Goal: Contribute content: Contribute content

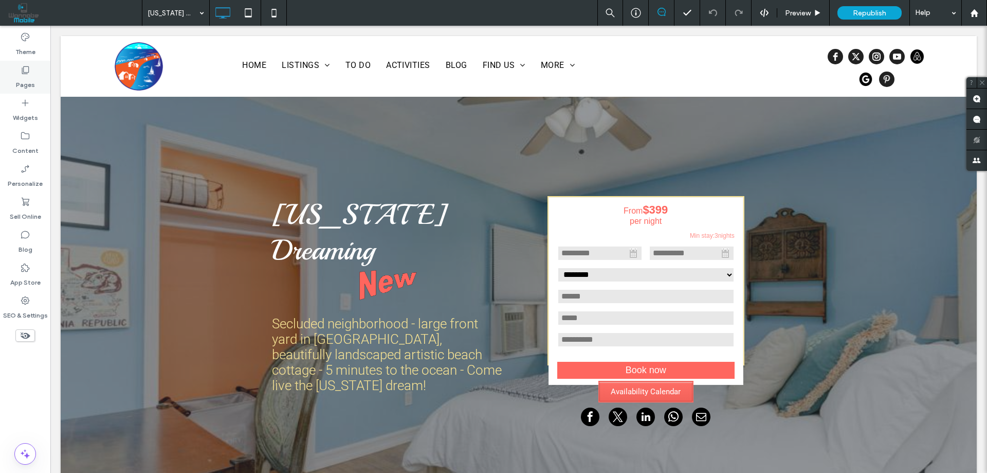
click at [14, 73] on div "Pages" at bounding box center [25, 77] width 50 height 33
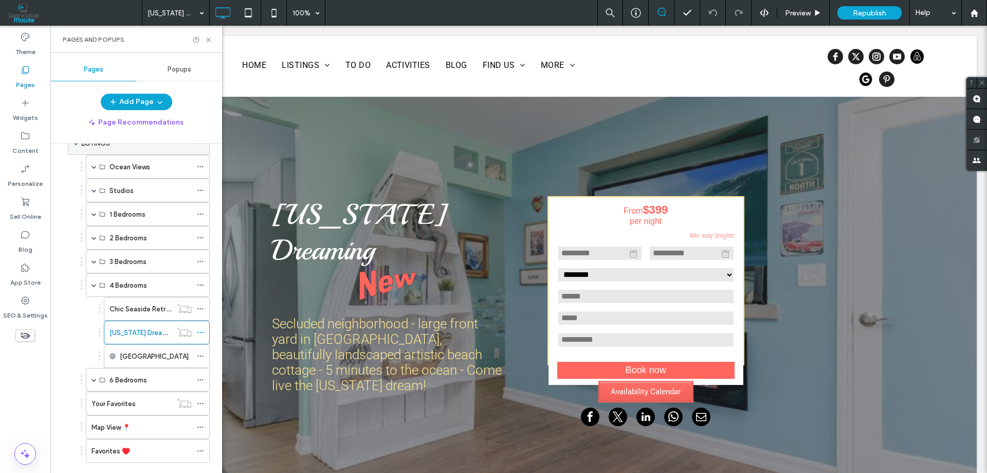
scroll to position [154, 0]
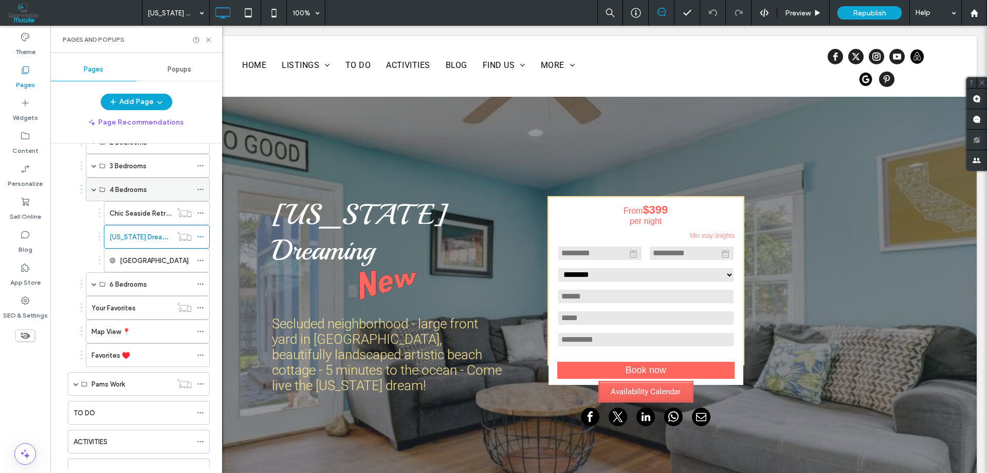
click at [94, 190] on span at bounding box center [94, 189] width 5 height 5
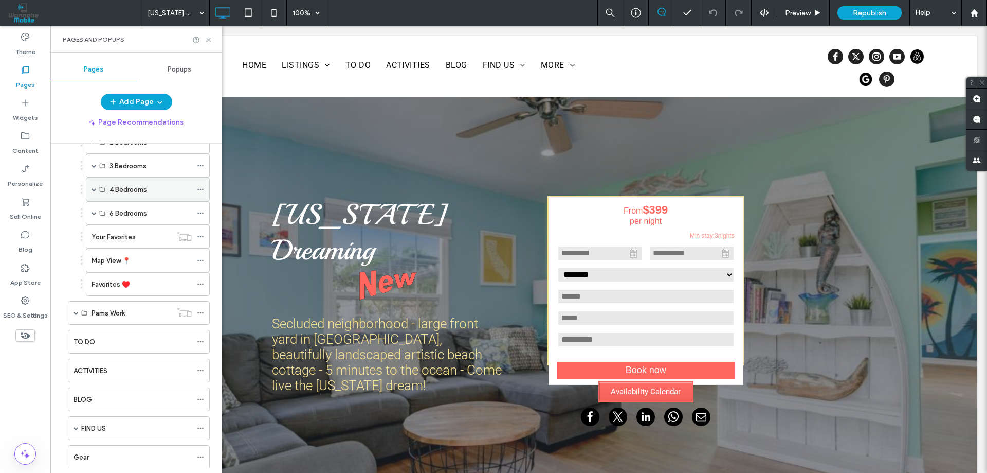
scroll to position [0, 0]
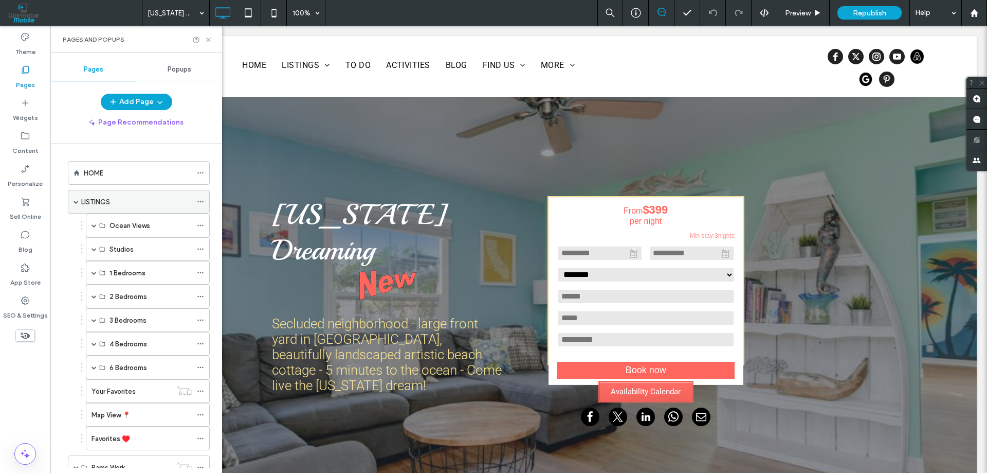
click at [77, 202] on span at bounding box center [76, 201] width 5 height 5
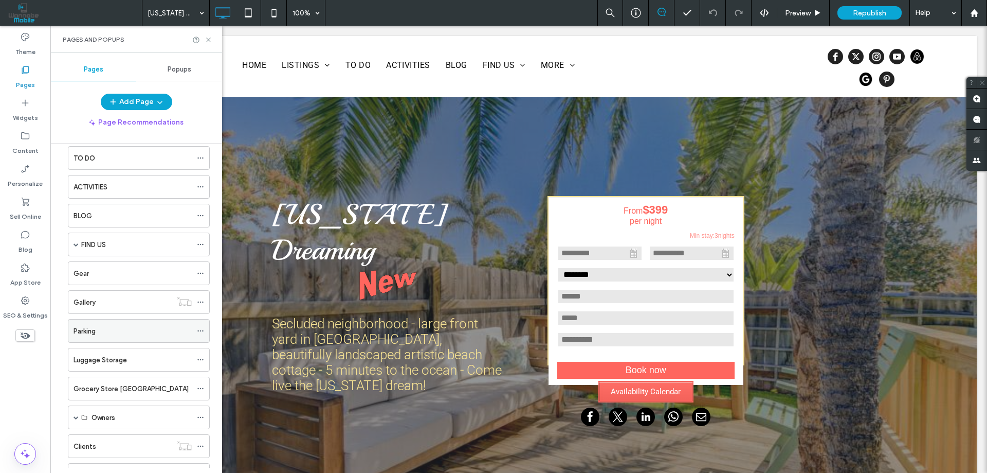
scroll to position [51, 0]
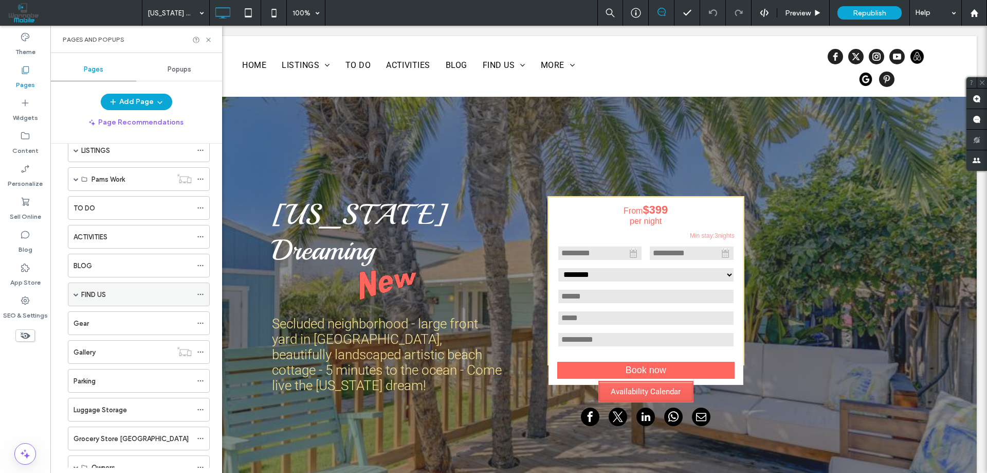
click at [73, 296] on div "FIND US" at bounding box center [139, 294] width 142 height 24
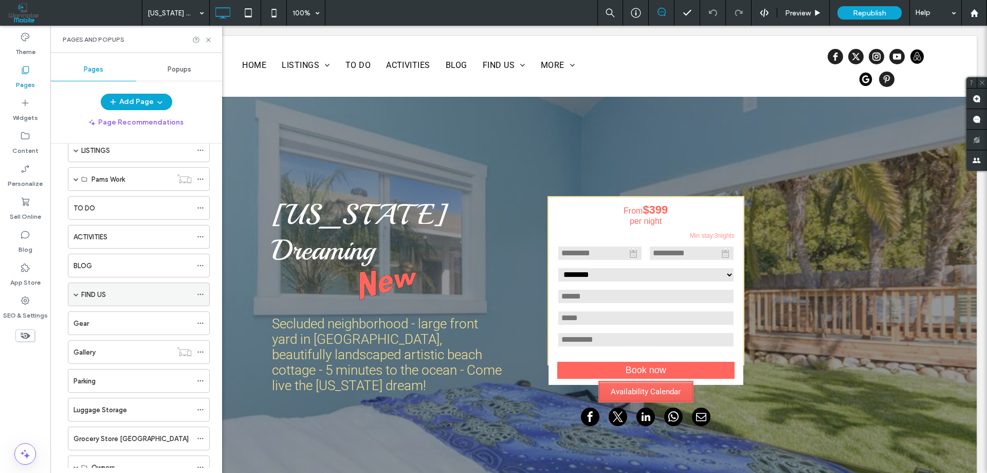
click at [76, 294] on span at bounding box center [76, 294] width 5 height 5
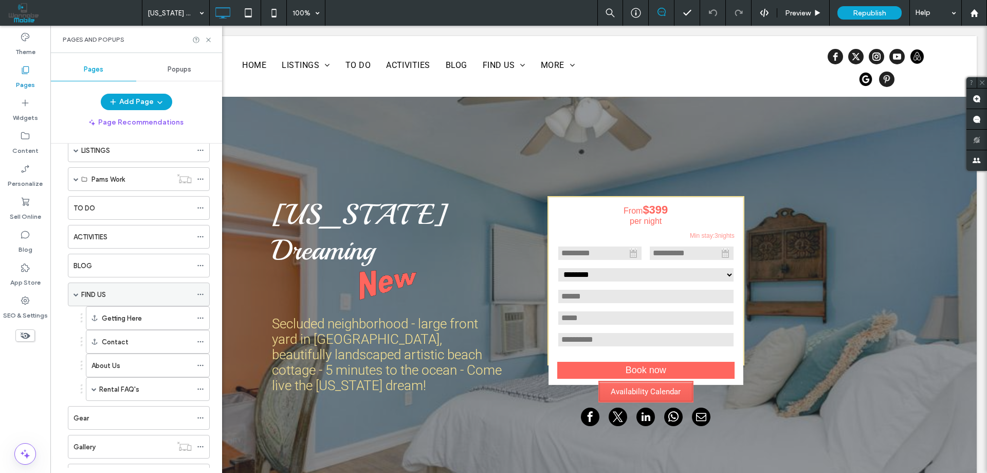
click at [76, 294] on span at bounding box center [76, 294] width 5 height 5
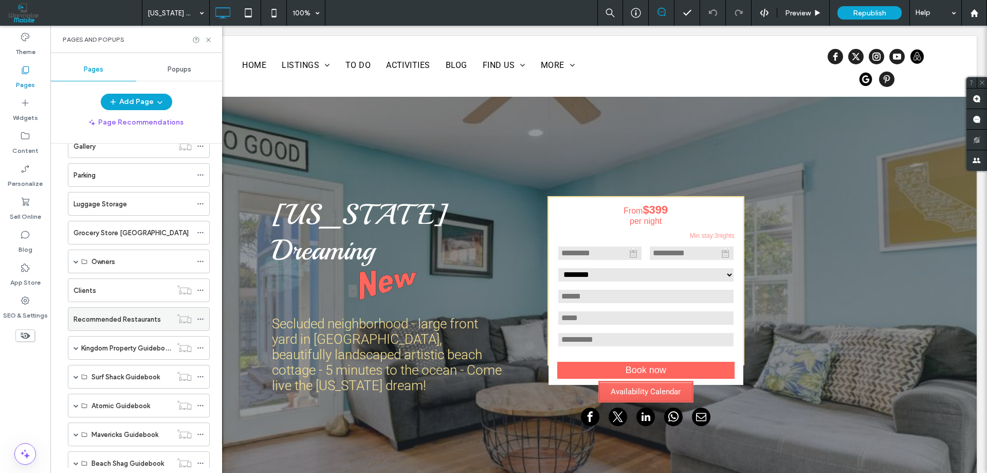
scroll to position [309, 0]
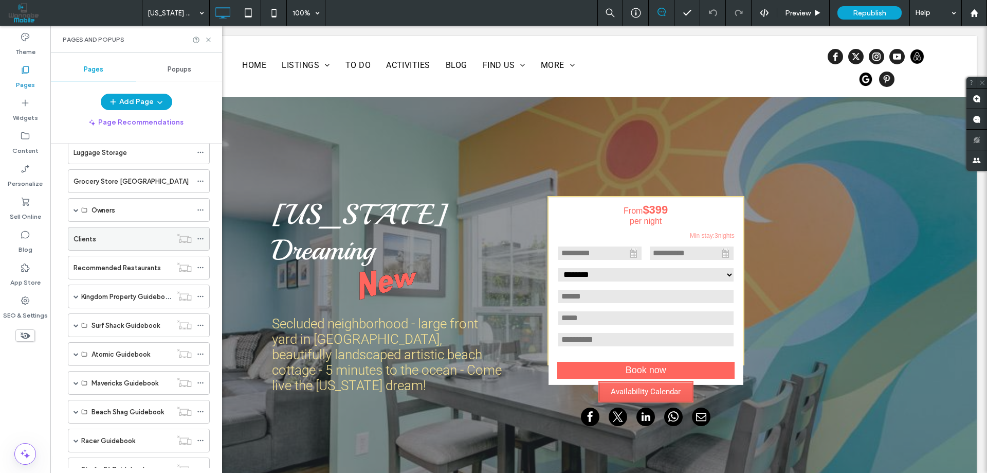
click at [110, 239] on div "Clients" at bounding box center [123, 239] width 98 height 11
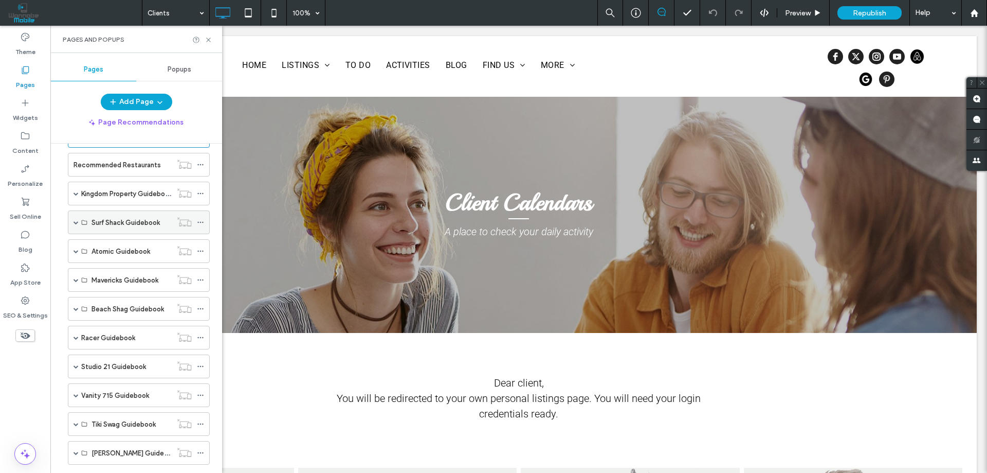
scroll to position [360, 0]
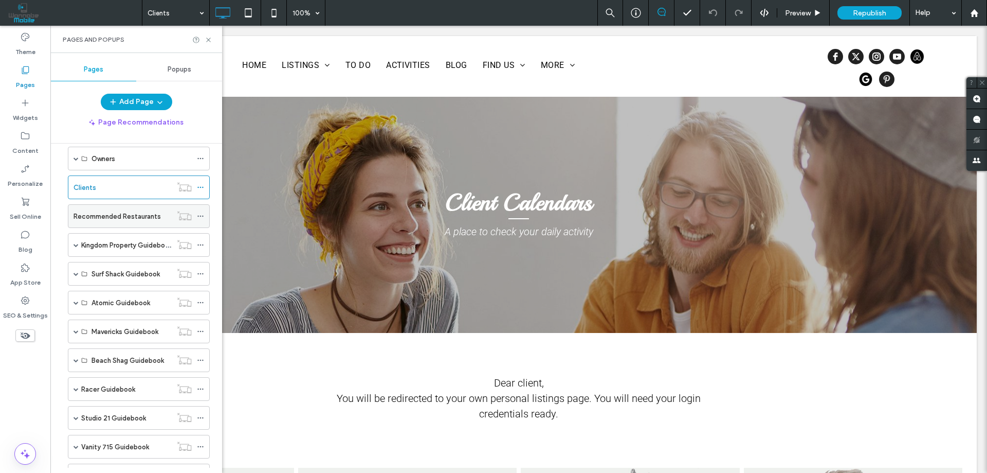
click at [133, 217] on label "Recommended Restaurants" at bounding box center [117, 216] width 87 height 18
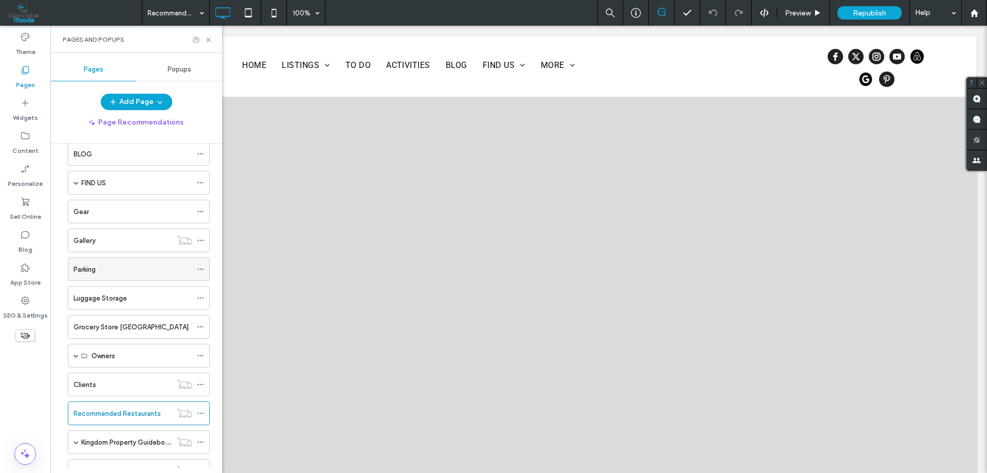
scroll to position [154, 0]
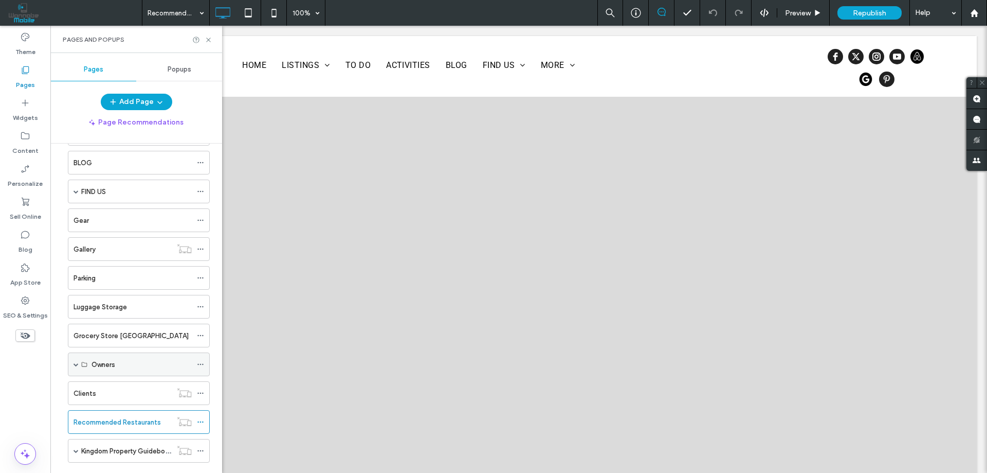
click at [76, 363] on span at bounding box center [76, 364] width 5 height 5
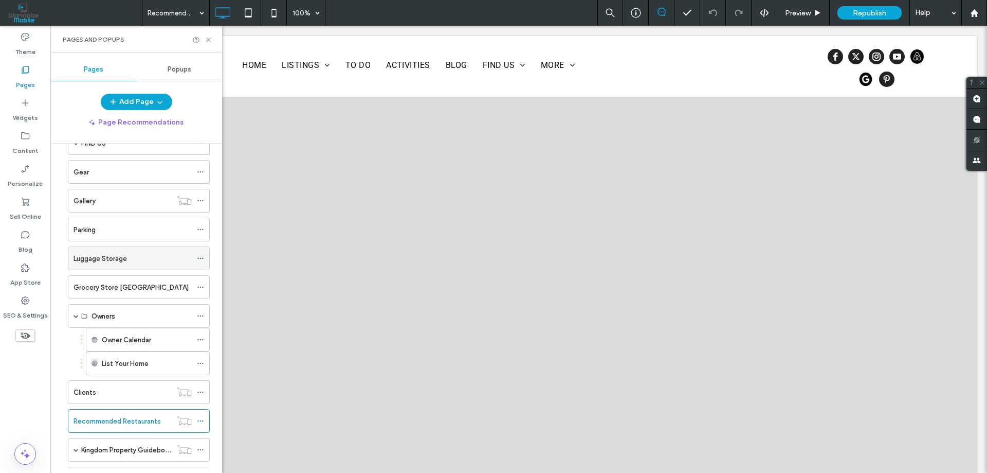
scroll to position [257, 0]
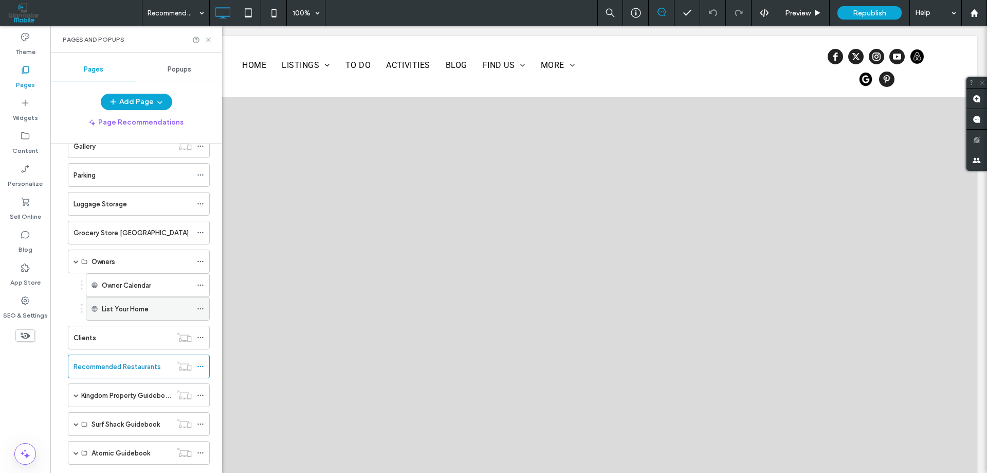
click at [117, 309] on label "List Your Home" at bounding box center [125, 309] width 47 height 18
click at [199, 310] on icon at bounding box center [200, 308] width 7 height 7
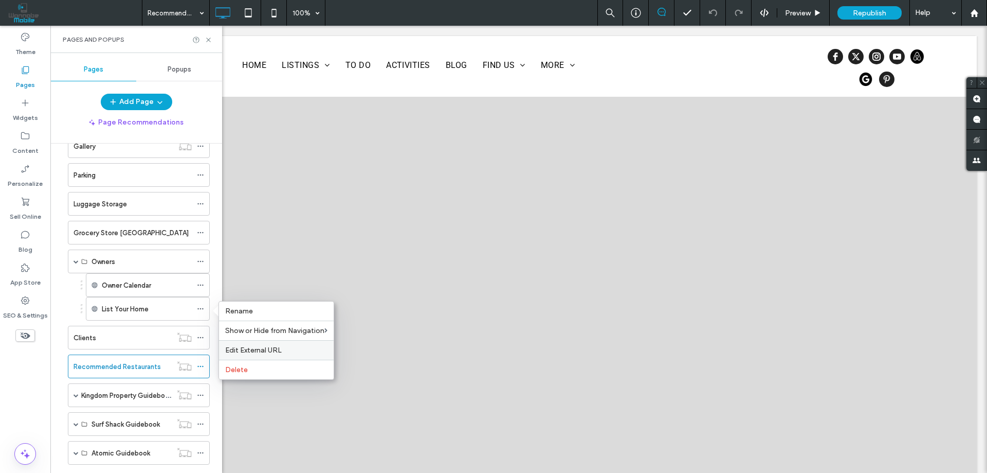
click at [245, 347] on span "Edit External URL" at bounding box center [253, 350] width 57 height 9
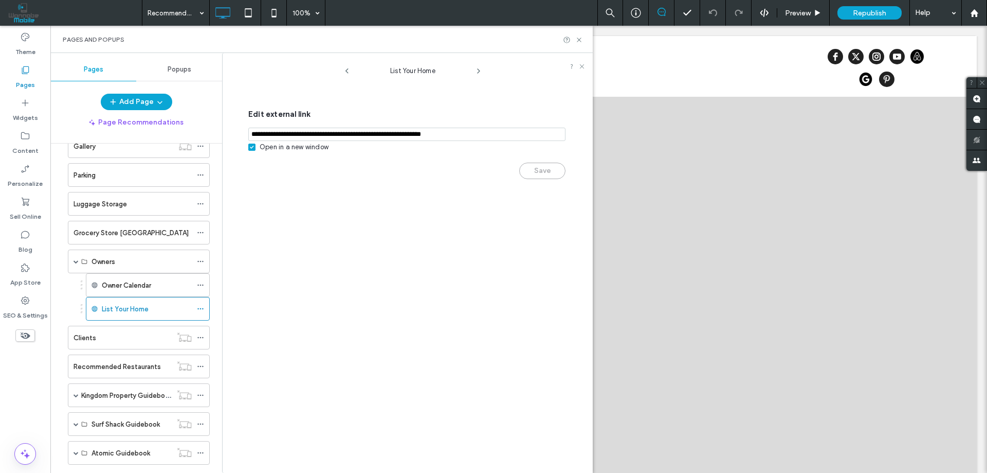
click at [382, 130] on input "notEmpty,url" at bounding box center [406, 134] width 317 height 13
click at [580, 39] on use at bounding box center [579, 40] width 4 height 4
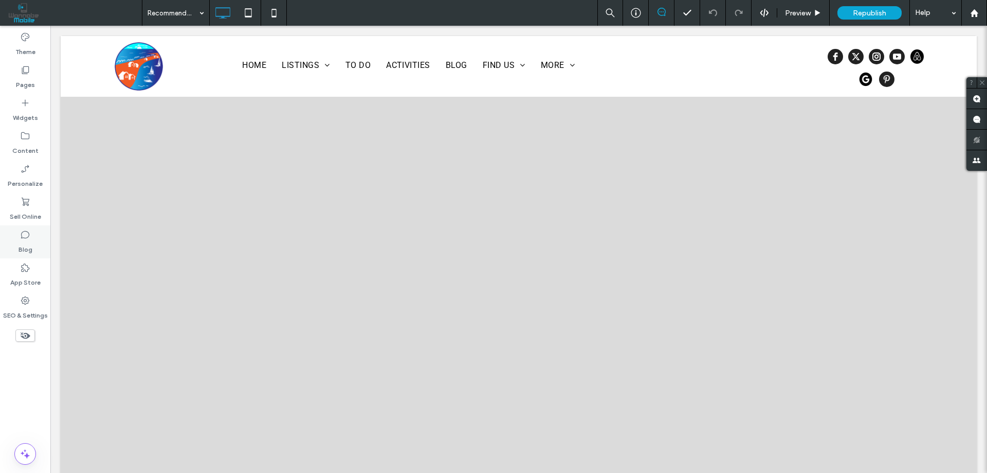
click at [23, 236] on icon at bounding box center [25, 234] width 10 height 10
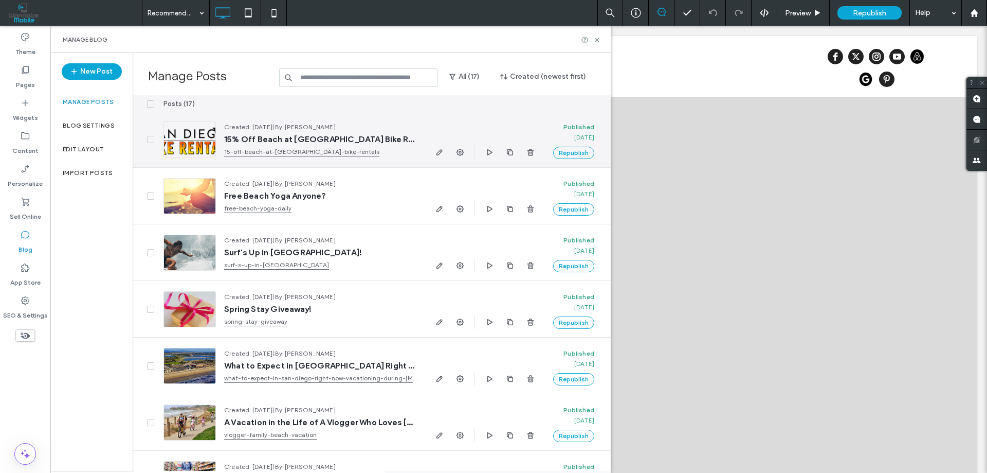
scroll to position [0, 0]
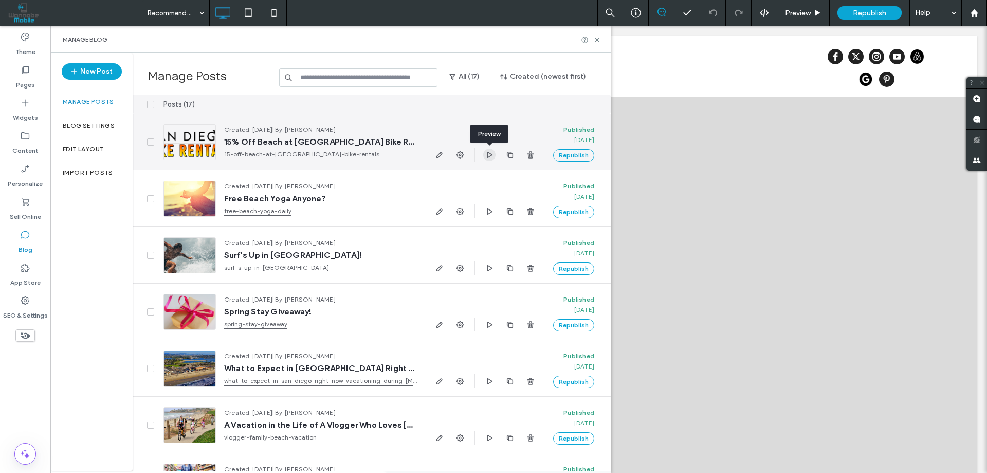
click at [488, 154] on use "button" at bounding box center [490, 154] width 5 height 6
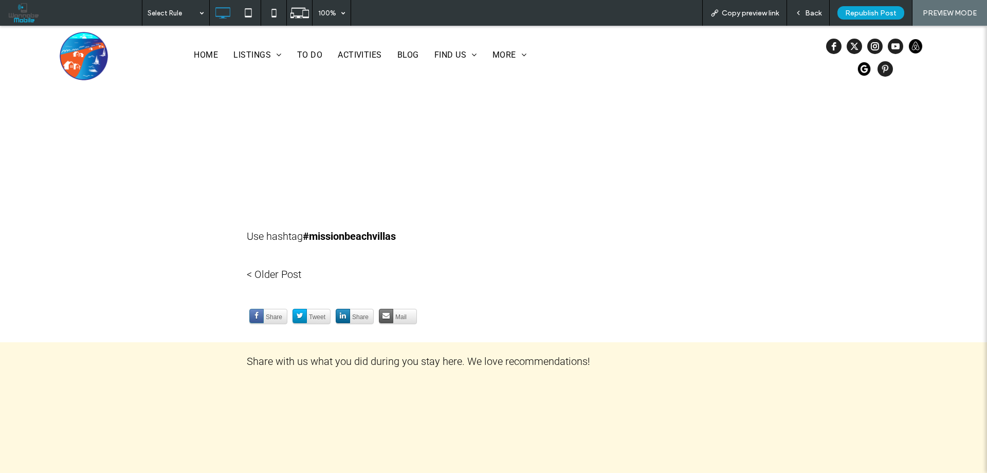
scroll to position [874, 0]
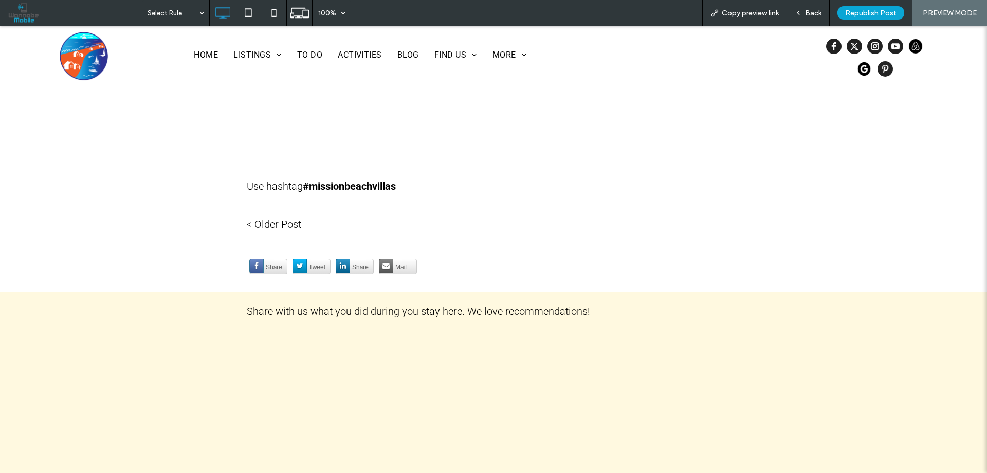
click at [810, 13] on span "Back" at bounding box center [813, 13] width 16 height 9
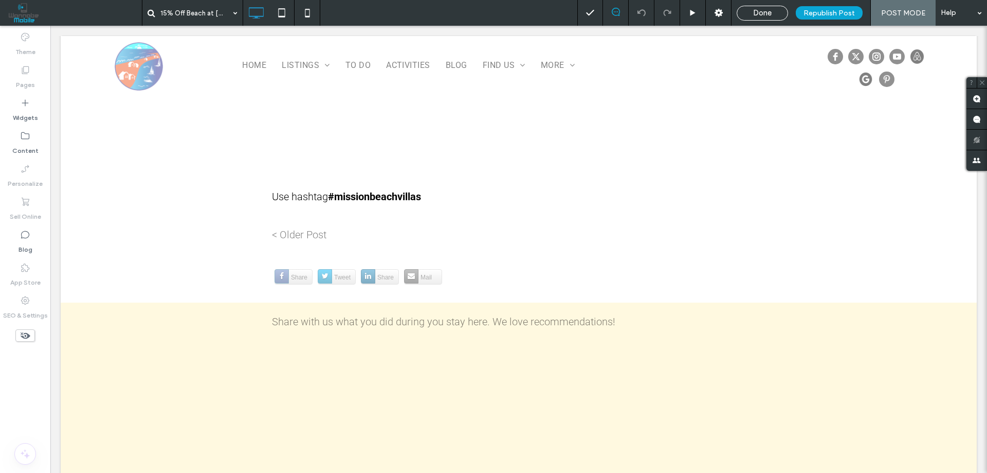
click at [766, 7] on div "Done" at bounding box center [762, 13] width 51 height 15
click at [765, 13] on span "Done" at bounding box center [762, 12] width 19 height 9
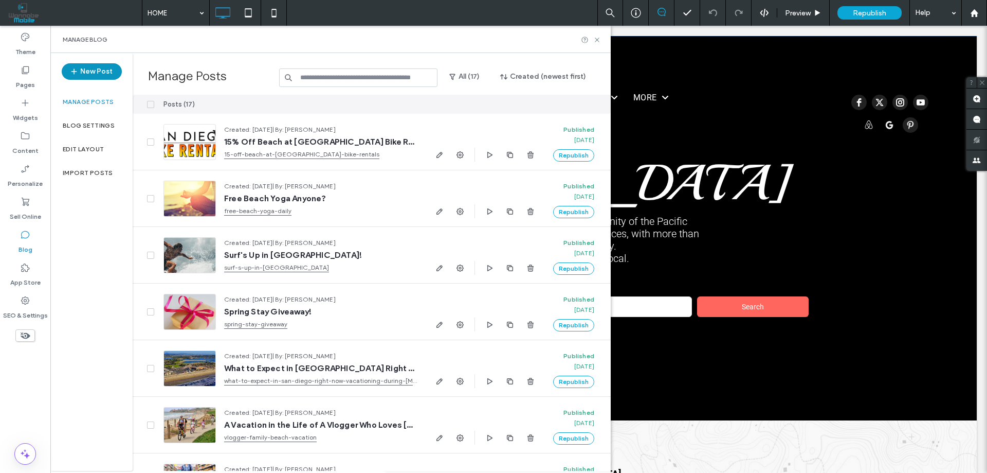
click at [89, 71] on button "New Post" at bounding box center [92, 71] width 60 height 16
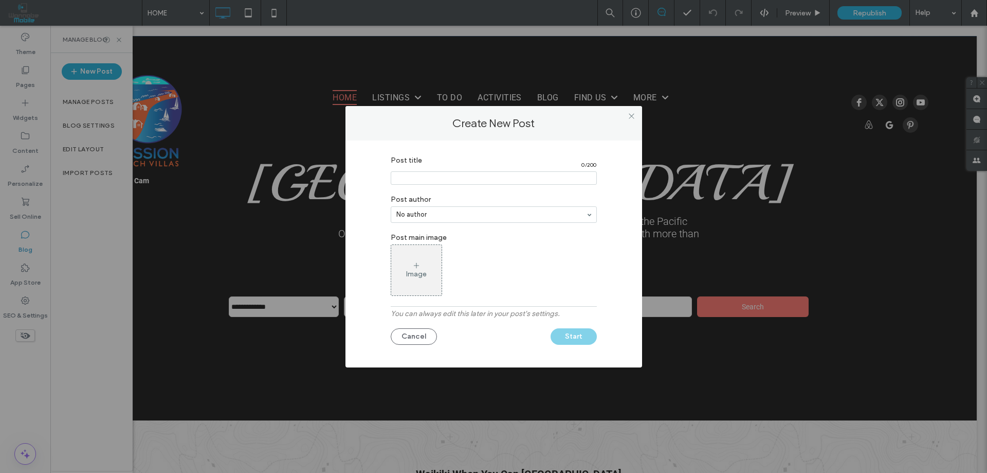
click at [616, 213] on div "Post title 0 / 200 Post author No author Post main image Image You can always e…" at bounding box center [494, 251] width 266 height 201
click at [409, 339] on button "Cancel" at bounding box center [414, 336] width 46 height 16
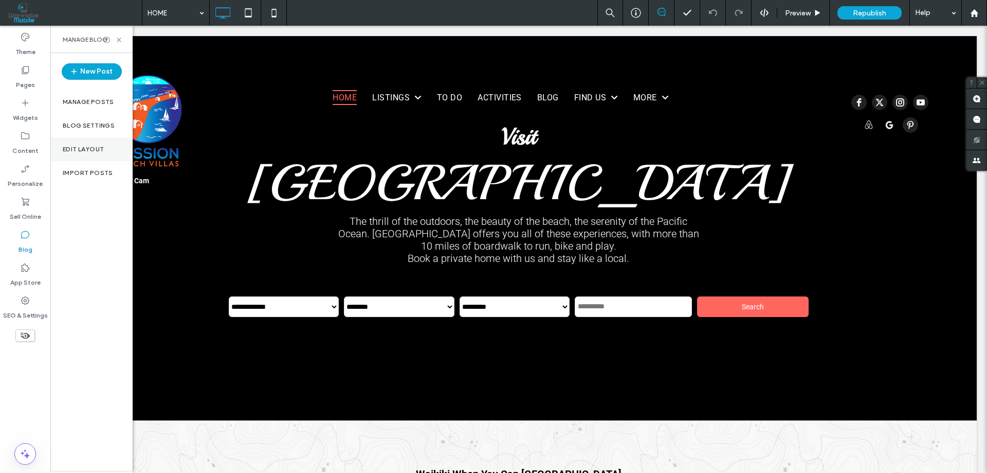
click at [71, 147] on label "Edit Layout" at bounding box center [83, 149] width 41 height 7
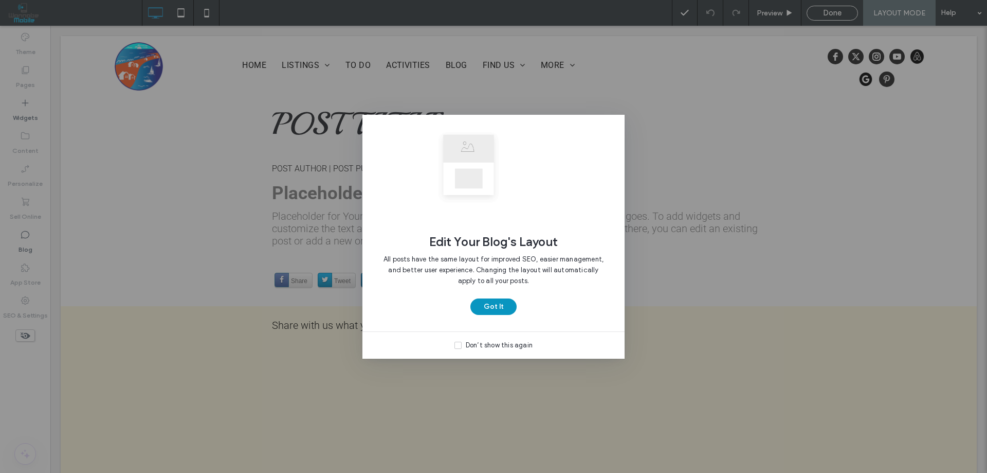
click at [497, 307] on button "Got It" at bounding box center [494, 306] width 46 height 16
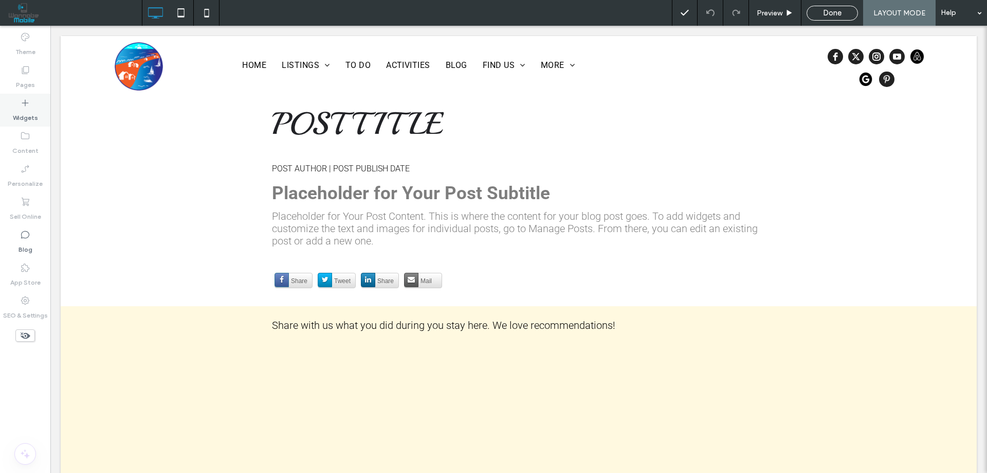
click at [24, 110] on label "Widgets" at bounding box center [25, 115] width 25 height 14
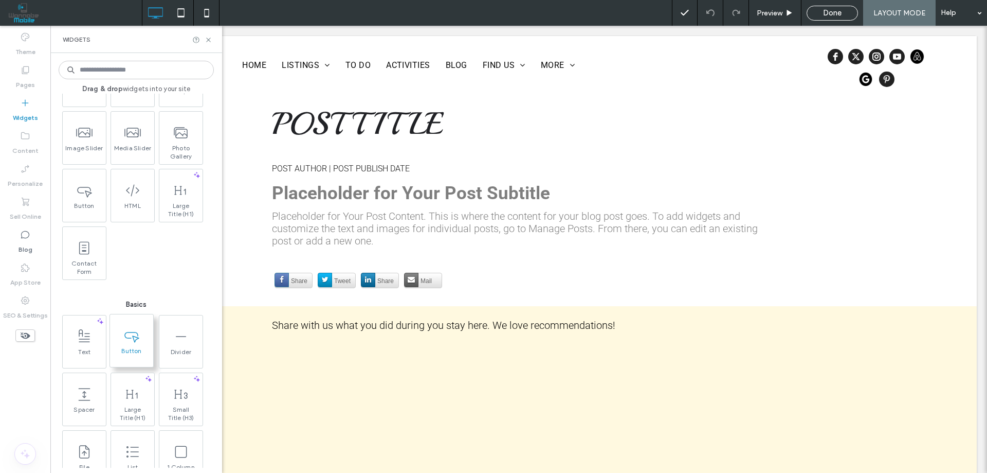
scroll to position [51, 0]
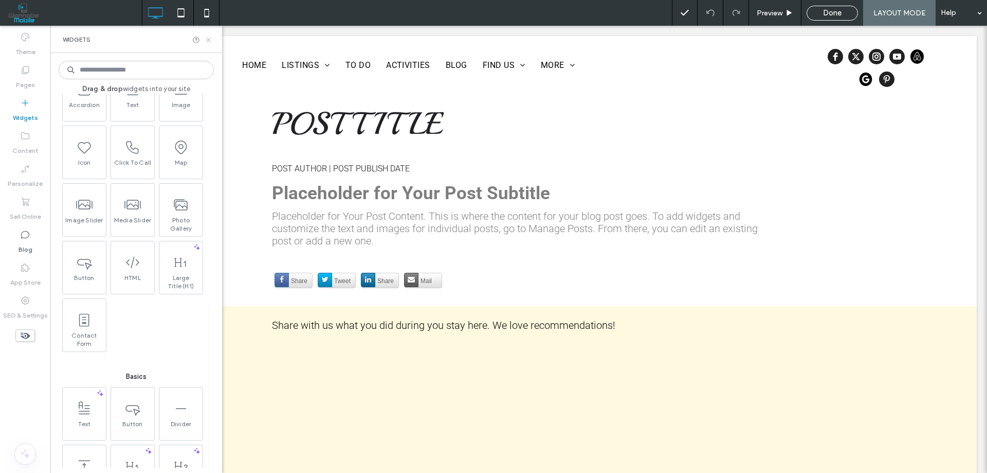
click at [209, 39] on use at bounding box center [208, 40] width 4 height 4
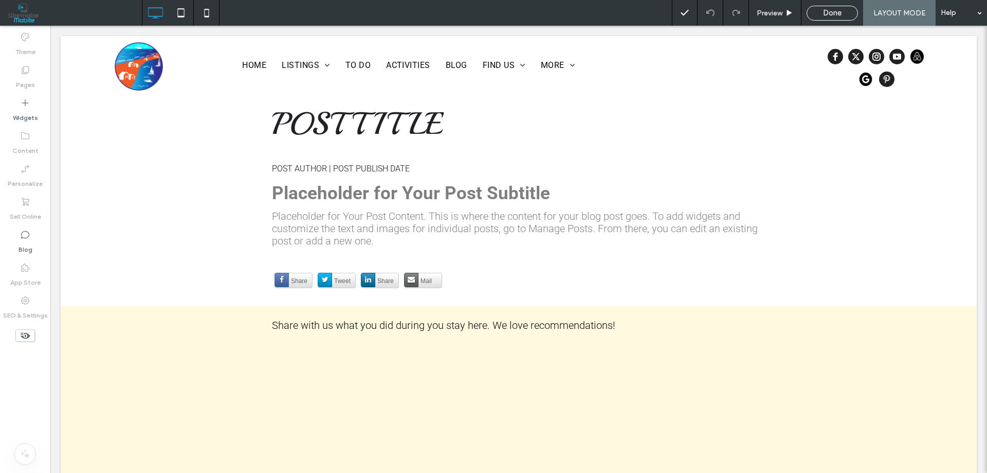
click at [841, 14] on span "Done" at bounding box center [832, 12] width 19 height 9
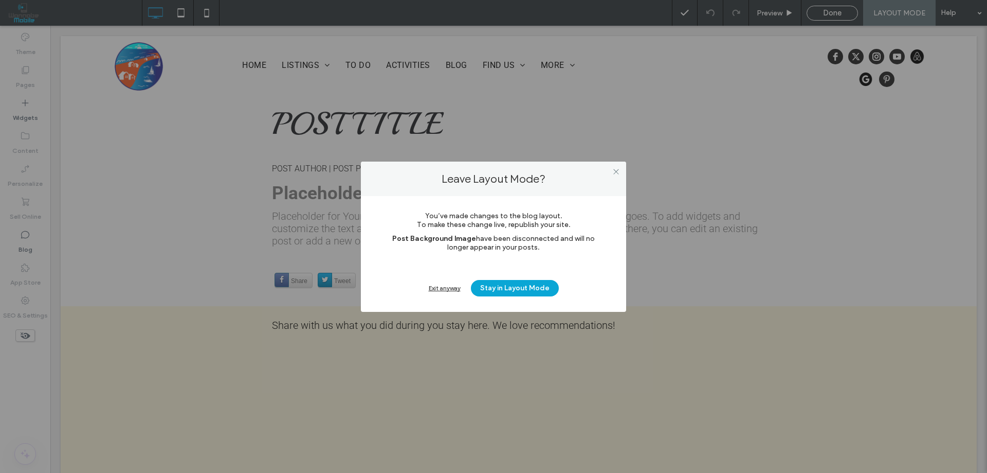
click at [442, 286] on div "Exit anyway" at bounding box center [445, 288] width 32 height 8
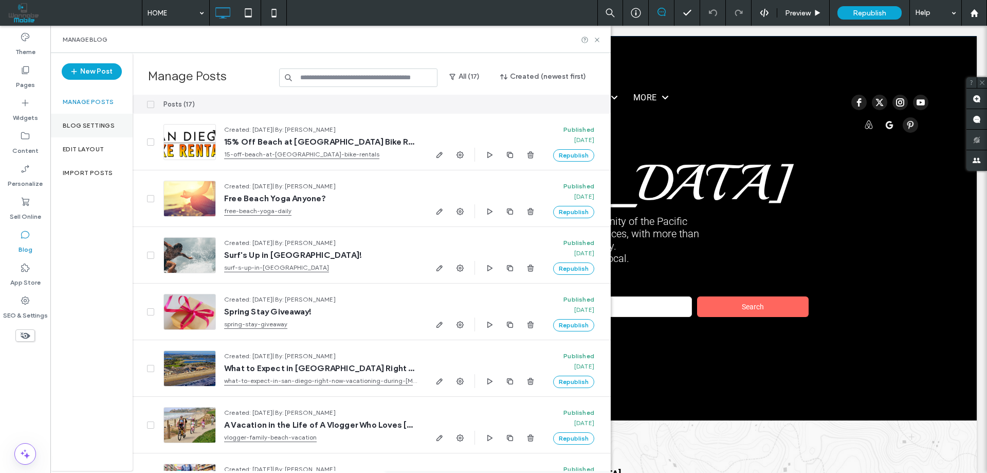
click at [82, 125] on label "Blog Settings" at bounding box center [89, 125] width 52 height 7
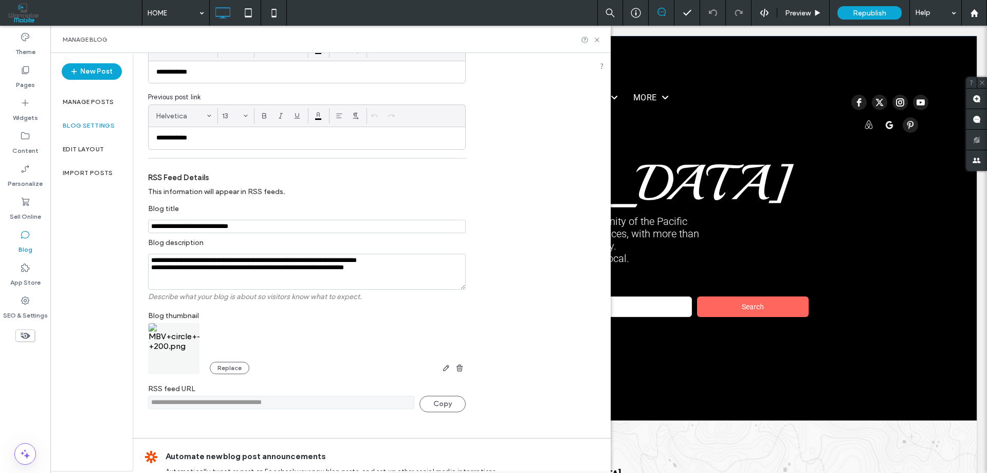
scroll to position [195, 0]
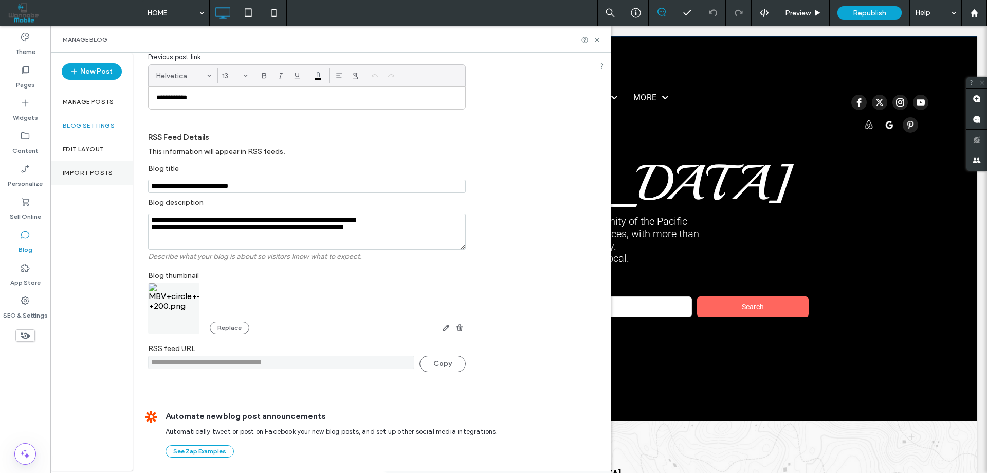
click at [84, 172] on label "Import Posts" at bounding box center [88, 172] width 50 height 7
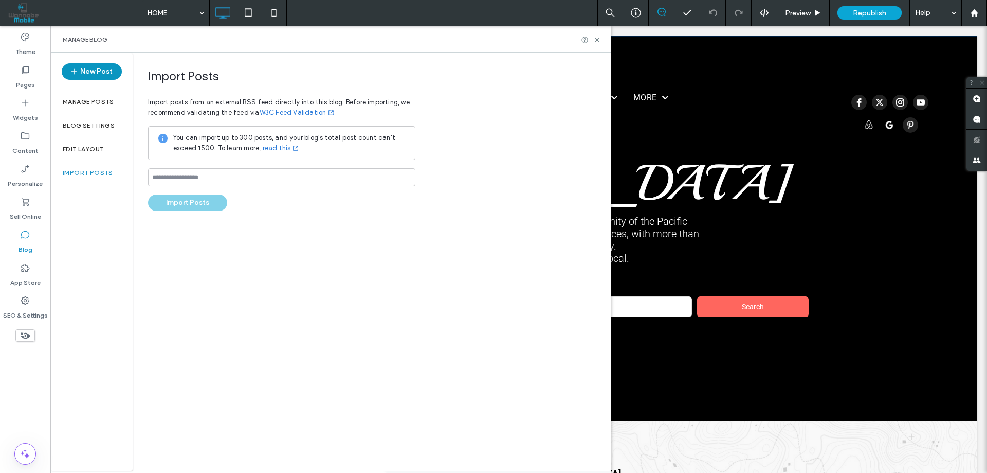
click at [95, 72] on button "New Post" at bounding box center [92, 71] width 60 height 16
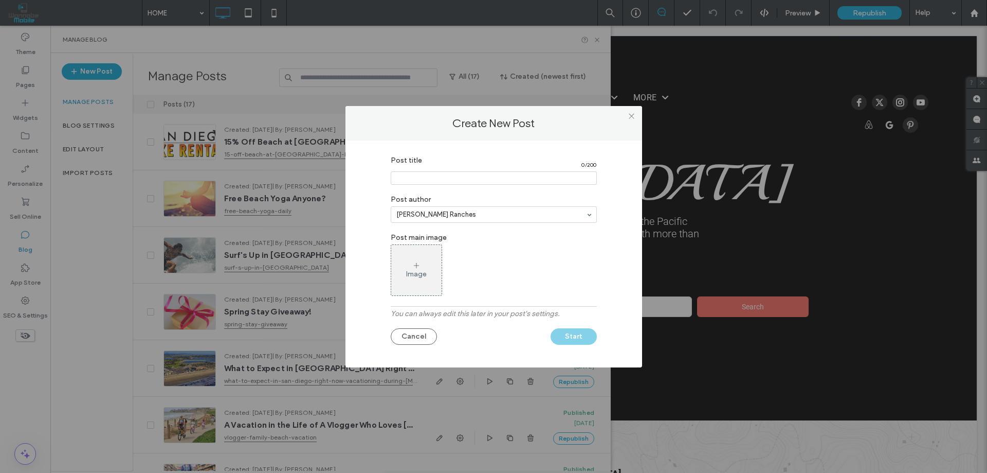
click at [475, 182] on input "Post title" at bounding box center [494, 177] width 206 height 13
type input "*"
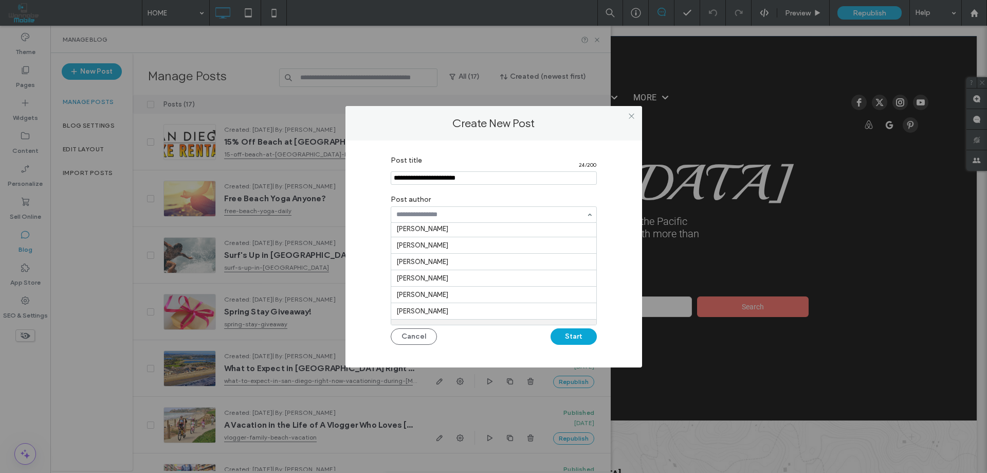
scroll to position [0, 0]
click at [416, 269] on icon at bounding box center [416, 265] width 8 height 8
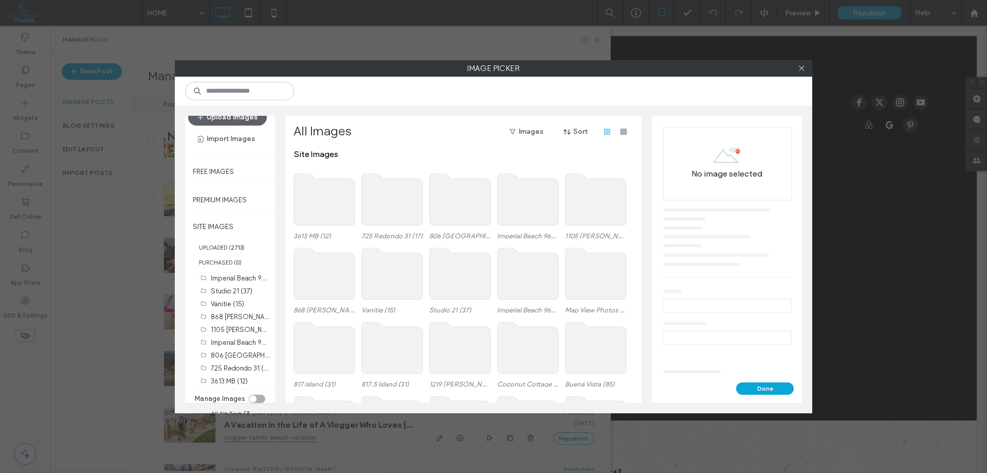
scroll to position [12, 0]
click at [234, 359] on label "806 San Juan (8)" at bounding box center [282, 357] width 142 height 10
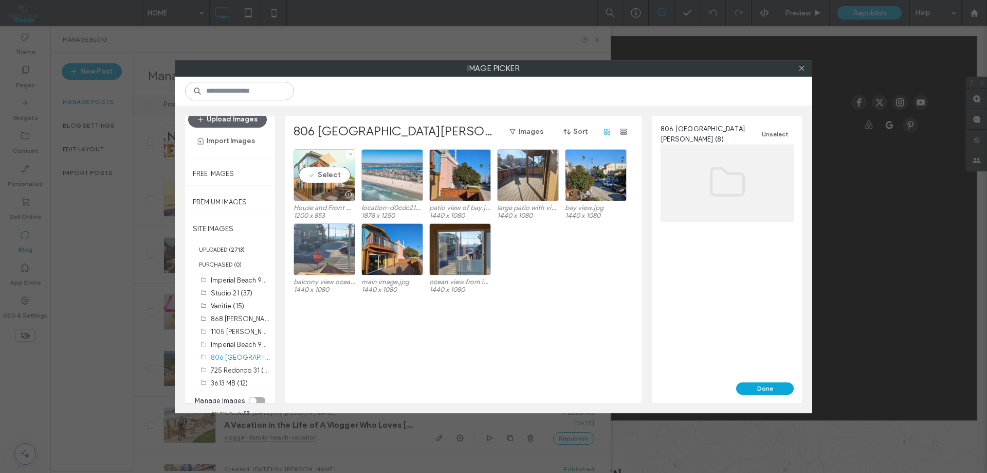
click at [329, 177] on div "Select" at bounding box center [325, 175] width 62 height 52
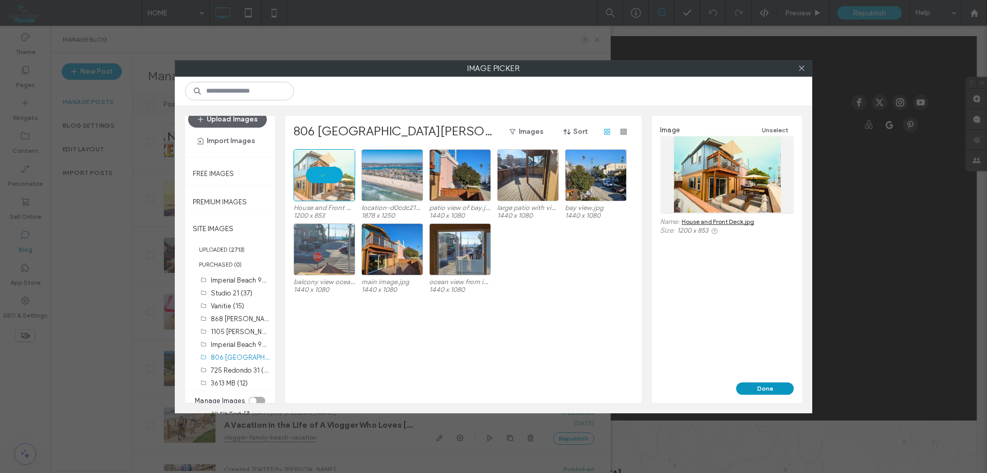
click at [764, 385] on button "Done" at bounding box center [766, 388] width 58 height 12
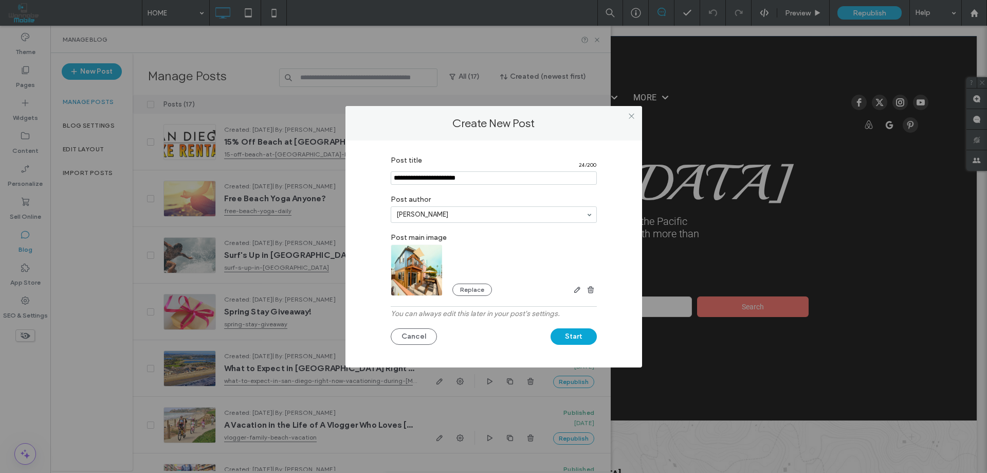
drag, startPoint x: 483, startPoint y: 177, endPoint x: 394, endPoint y: 179, distance: 89.0
click at [394, 179] on input "Post title" at bounding box center [494, 177] width 206 height 13
type input "**********"
click at [573, 335] on button "Start" at bounding box center [574, 336] width 46 height 16
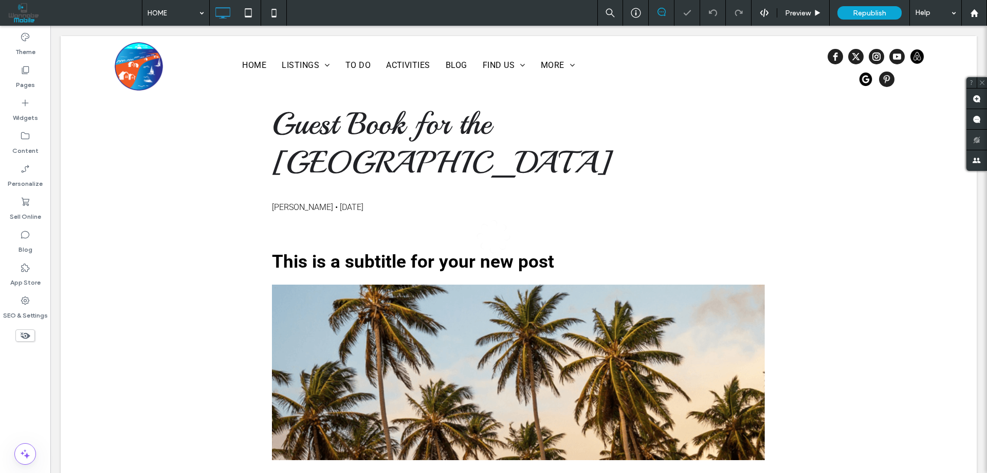
scroll to position [0, 0]
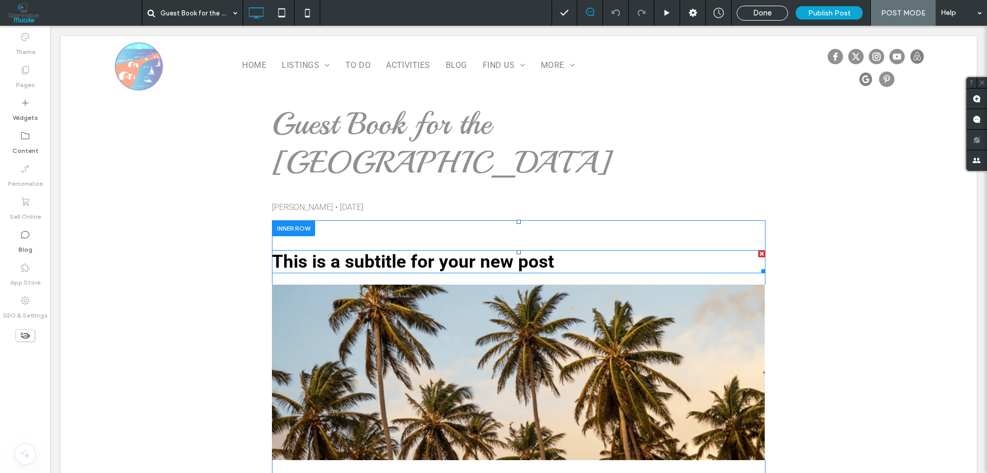
click at [327, 251] on span "This is a subtitle for your new post" at bounding box center [413, 261] width 282 height 21
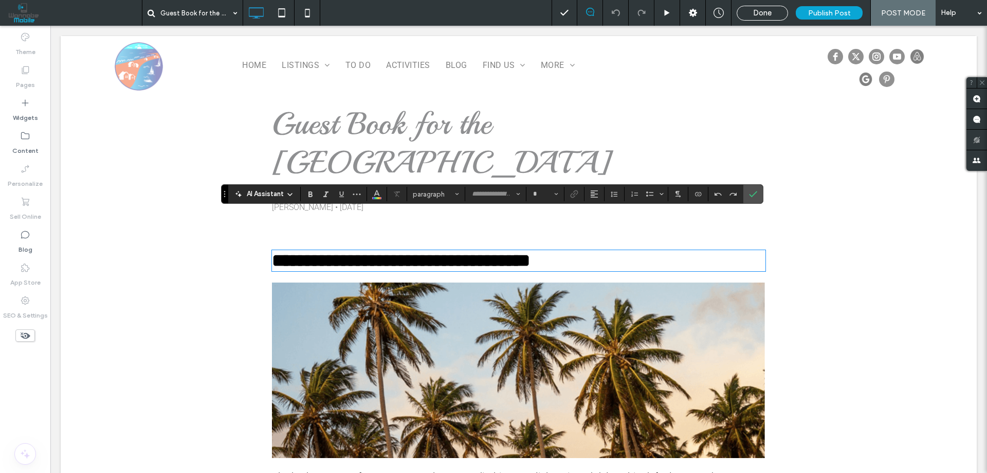
type input "******"
type input "**"
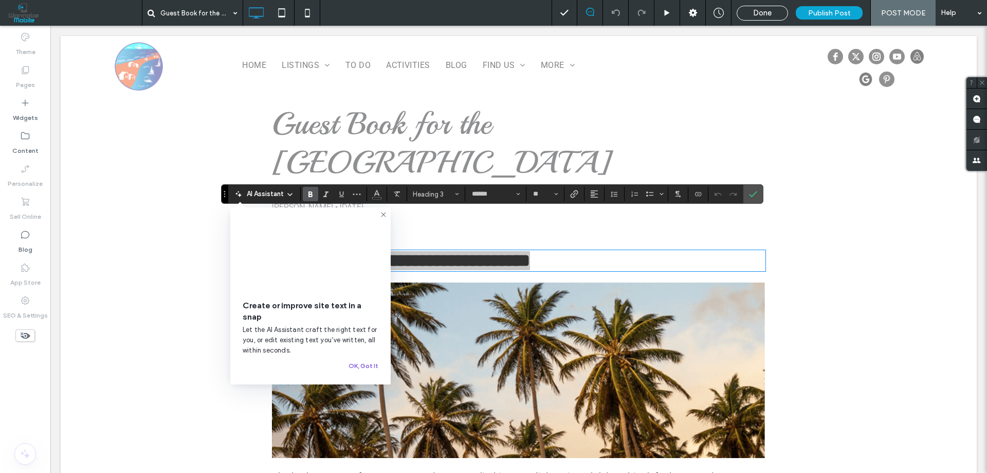
click at [374, 366] on button "OK, Got It" at bounding box center [364, 366] width 30 height 12
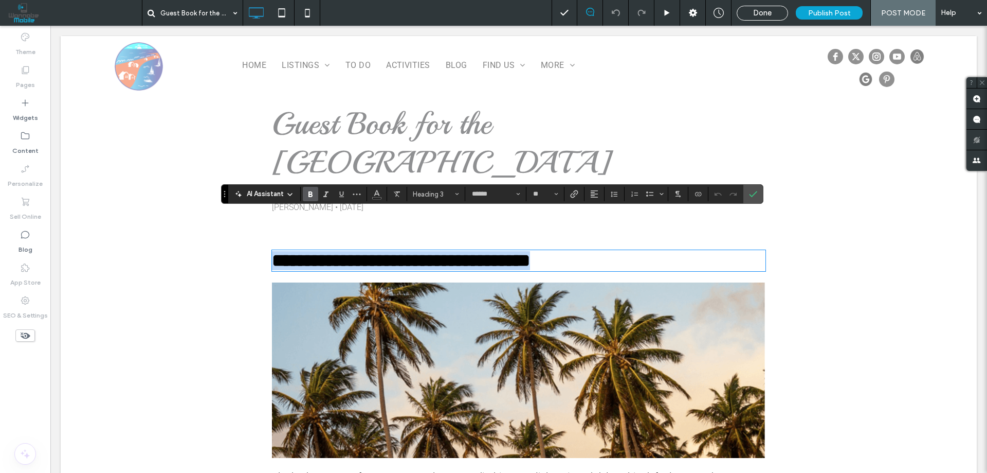
click at [560, 251] on h3 "**********" at bounding box center [519, 260] width 494 height 19
drag, startPoint x: 560, startPoint y: 222, endPoint x: 273, endPoint y: 237, distance: 287.9
click at [273, 246] on div "**********" at bounding box center [519, 375] width 494 height 259
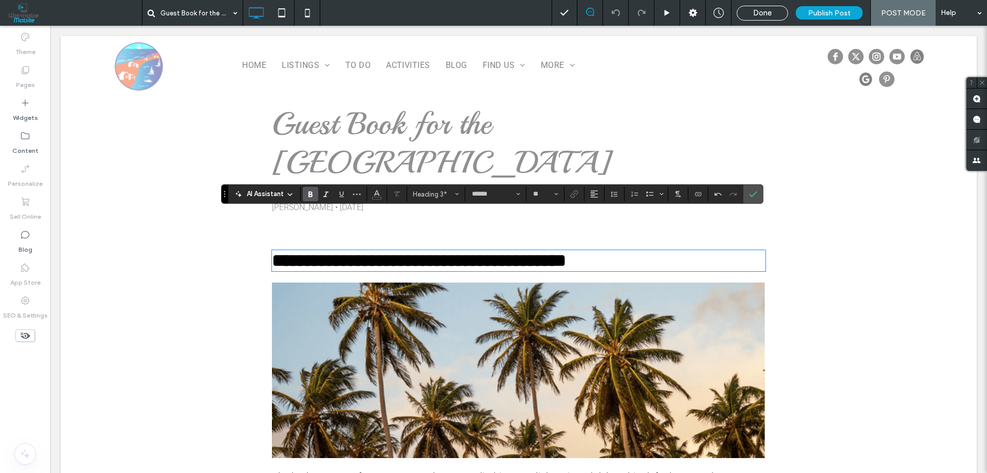
click at [328, 252] on span "**********" at bounding box center [419, 260] width 294 height 17
click at [371, 252] on span "**********" at bounding box center [419, 260] width 294 height 17
click at [479, 252] on span "**********" at bounding box center [419, 260] width 294 height 17
click at [536, 252] on span "**********" at bounding box center [419, 260] width 294 height 17
click at [566, 252] on span "**********" at bounding box center [419, 260] width 294 height 17
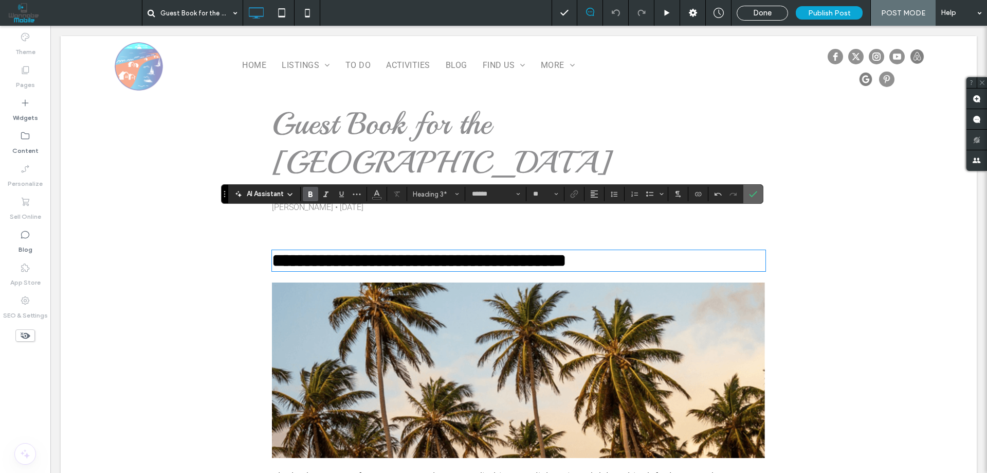
click at [757, 192] on icon "Confirm" at bounding box center [753, 194] width 8 height 8
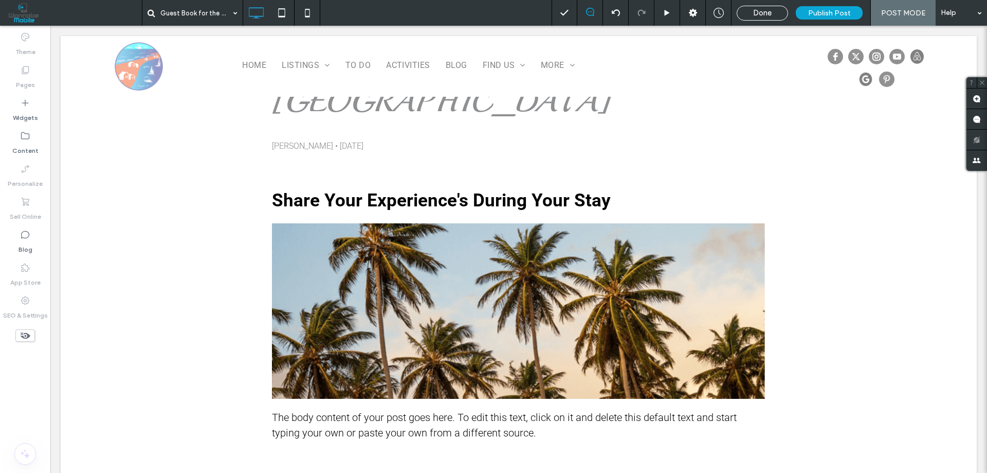
scroll to position [51, 0]
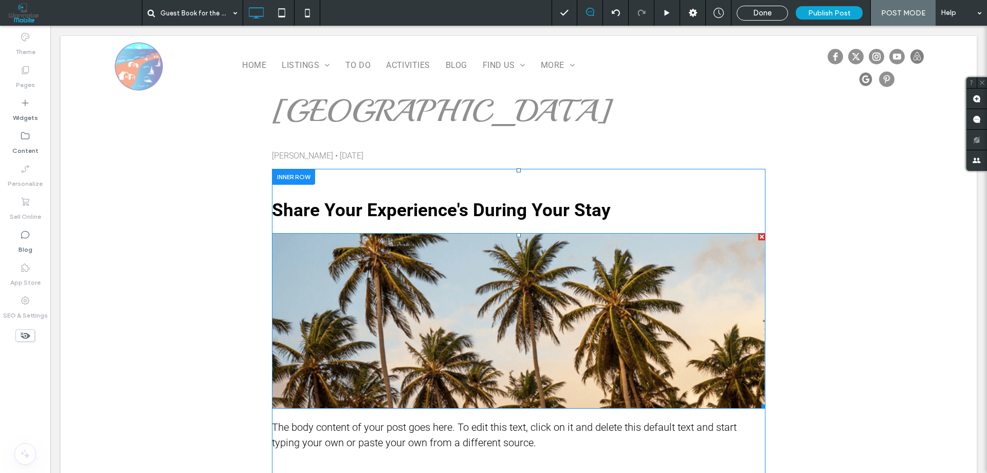
click at [513, 290] on img at bounding box center [519, 320] width 494 height 175
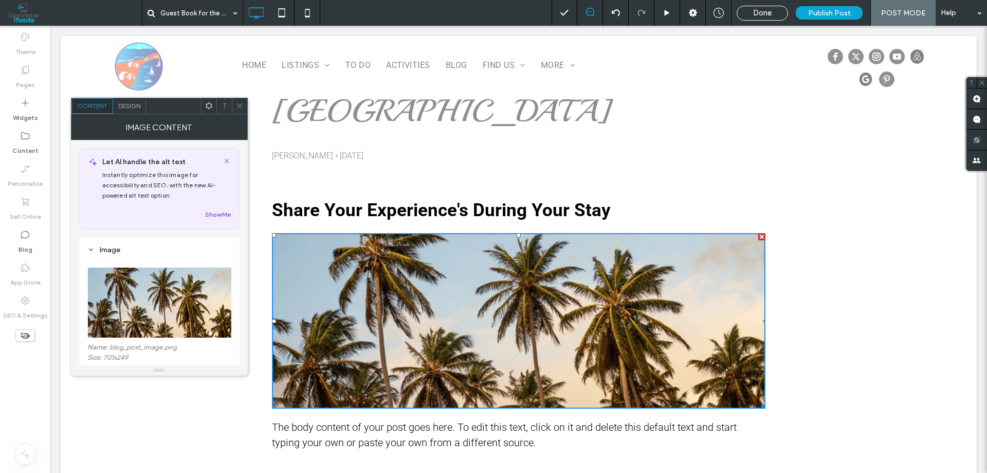
click at [221, 214] on button "Show Me" at bounding box center [218, 214] width 26 height 12
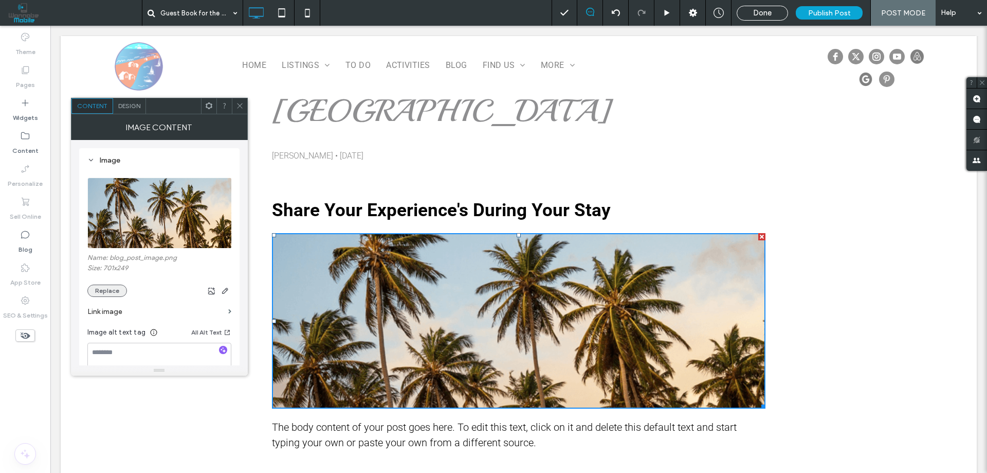
click at [111, 291] on button "Replace" at bounding box center [107, 290] width 40 height 12
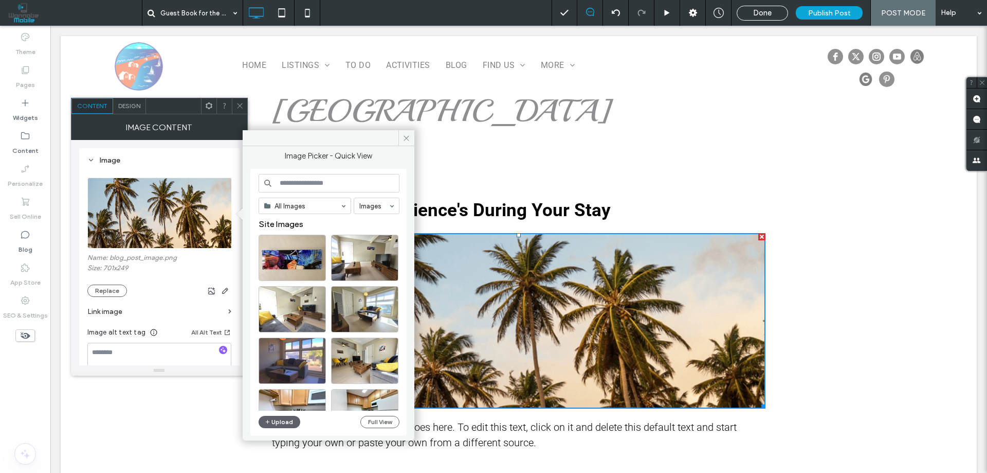
click at [290, 182] on input at bounding box center [329, 183] width 141 height 19
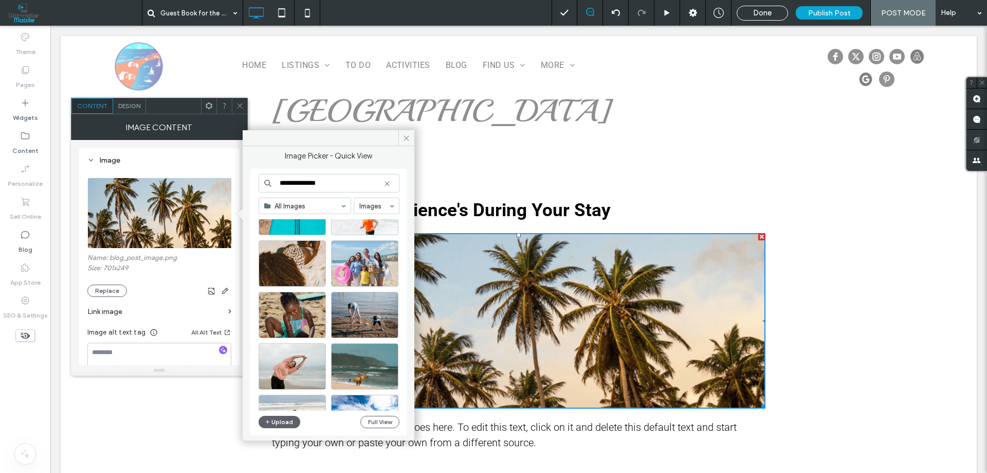
scroll to position [2241, 0]
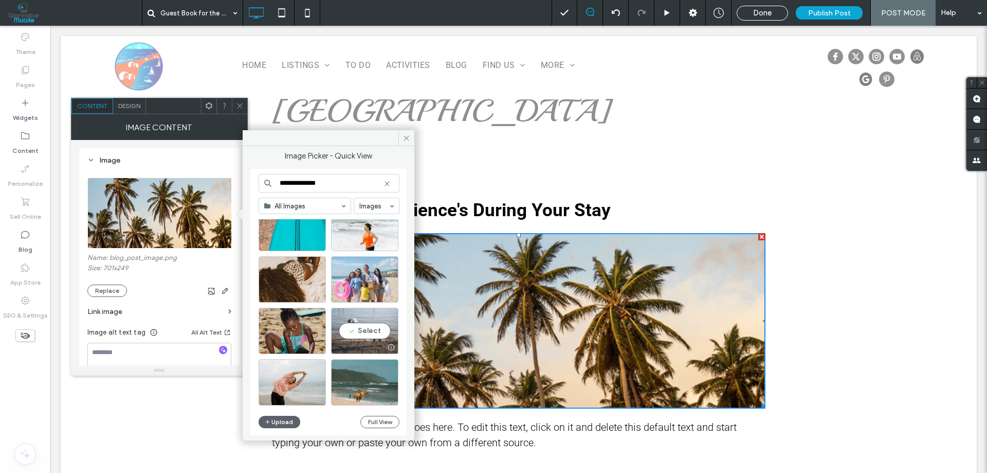
type input "**********"
click at [366, 329] on div "Select" at bounding box center [364, 331] width 67 height 46
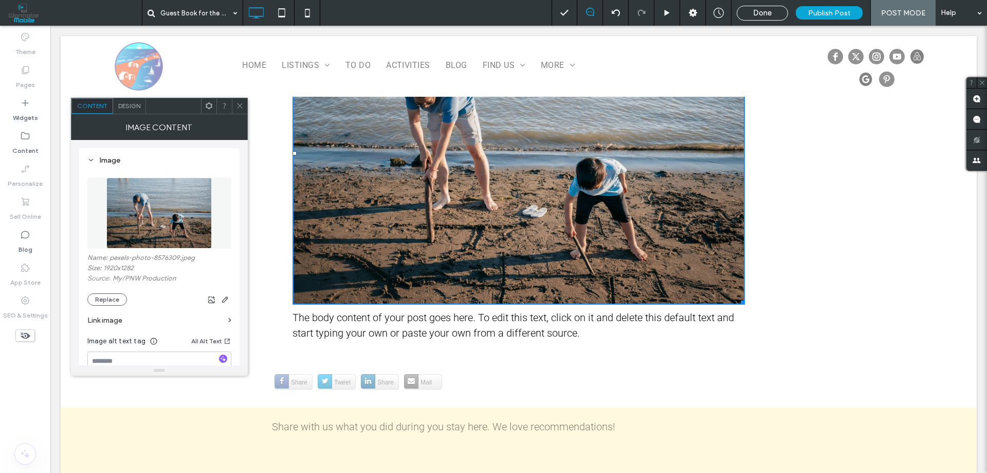
scroll to position [154, 0]
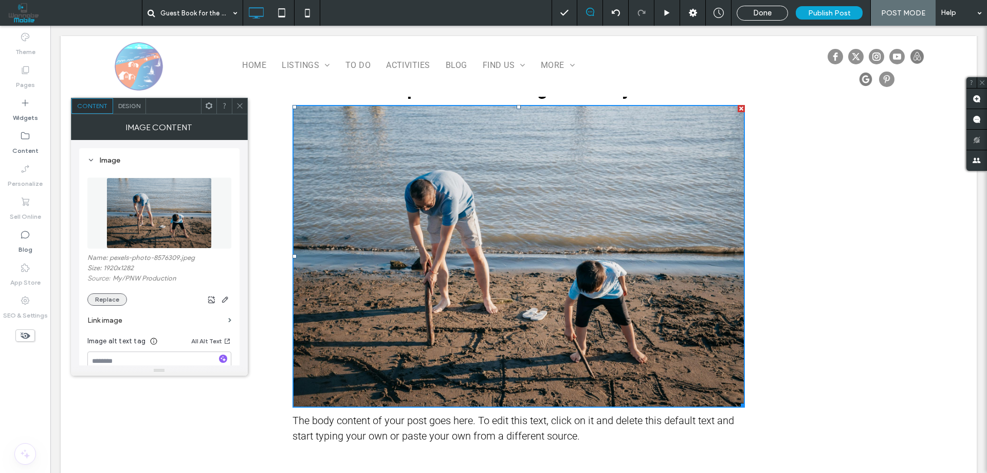
click at [113, 301] on button "Replace" at bounding box center [107, 299] width 40 height 12
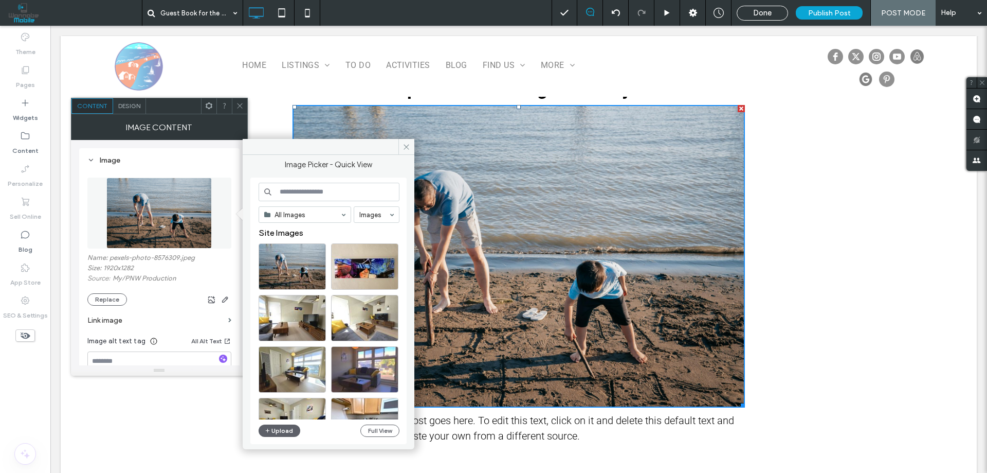
click at [318, 192] on input at bounding box center [329, 192] width 141 height 19
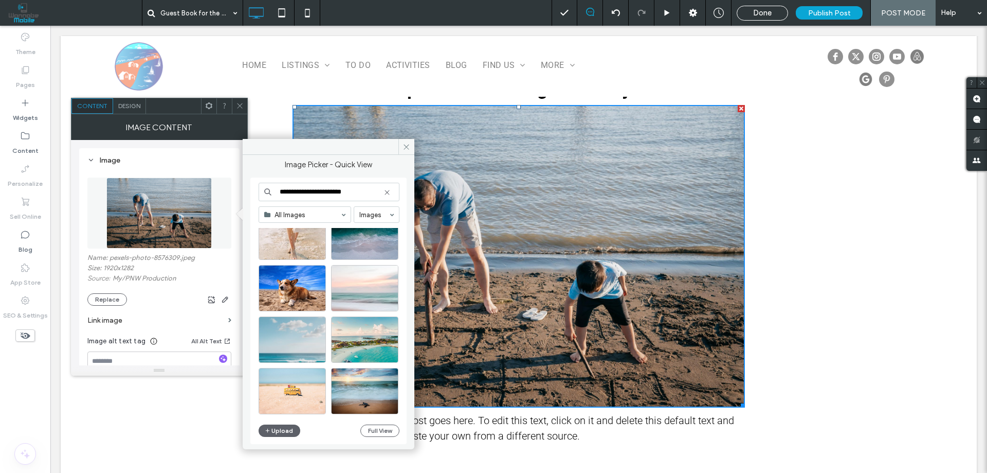
scroll to position [750, 0]
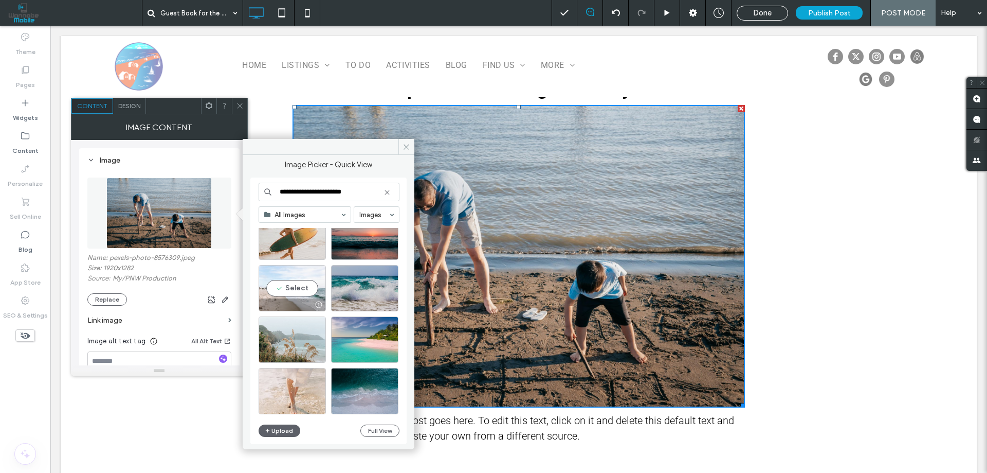
type input "**********"
click at [297, 296] on div "Select" at bounding box center [292, 288] width 67 height 46
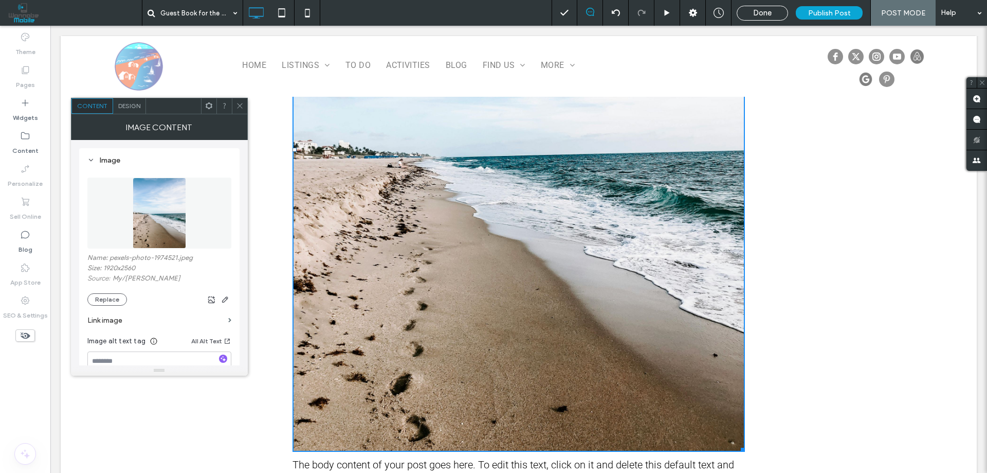
scroll to position [257, 0]
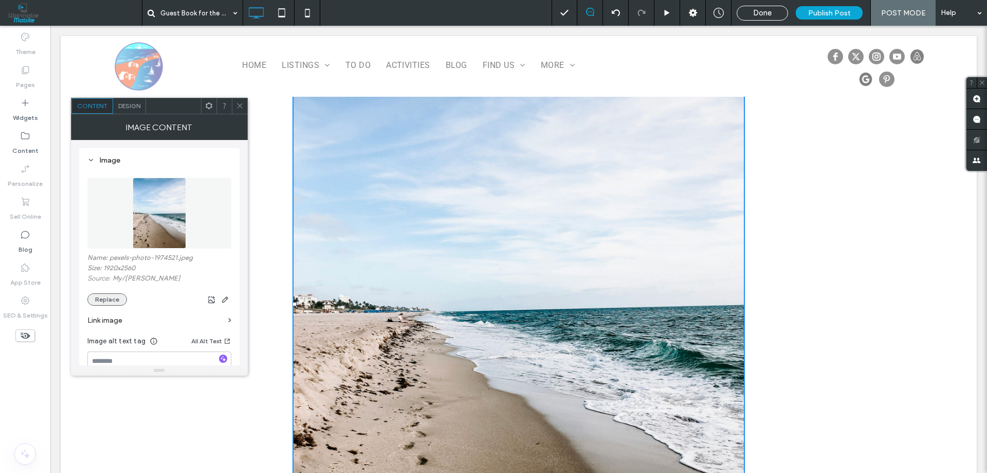
click at [109, 302] on button "Replace" at bounding box center [107, 299] width 40 height 12
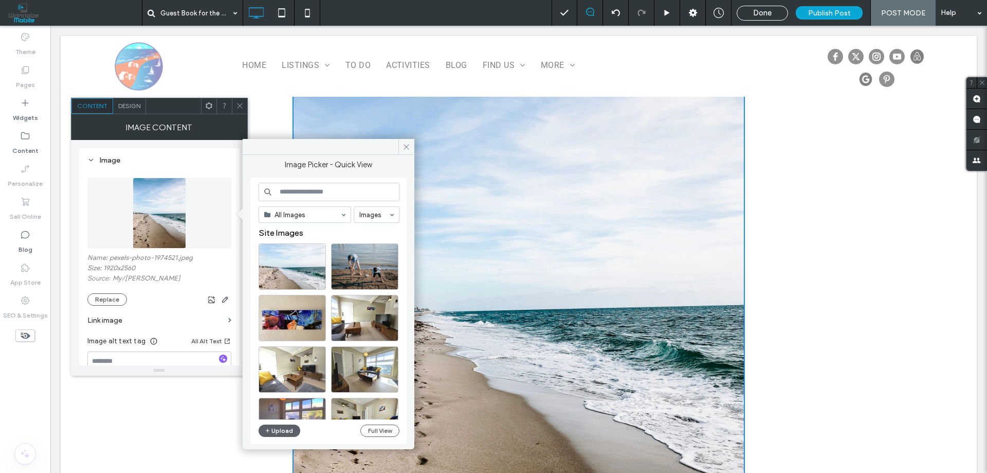
click at [338, 194] on input at bounding box center [329, 192] width 141 height 19
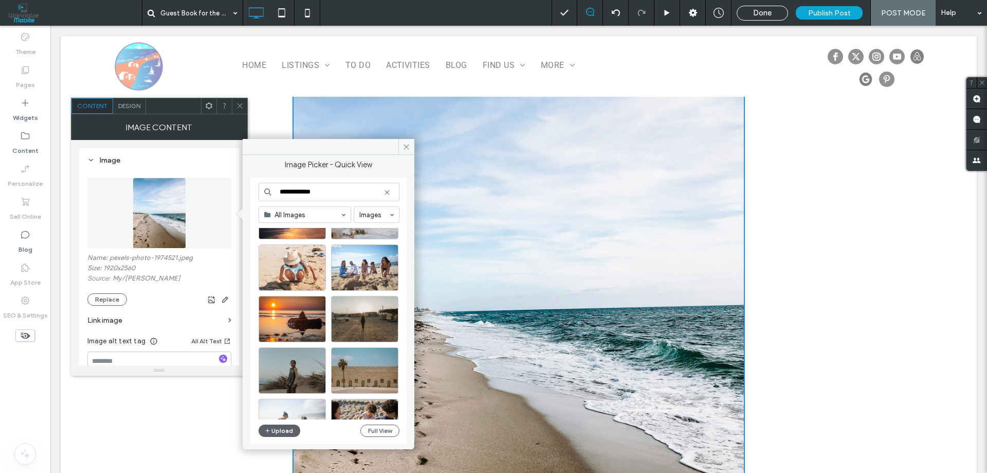
scroll to position [309, 0]
type input "**********"
click at [366, 266] on div "Select" at bounding box center [364, 266] width 67 height 46
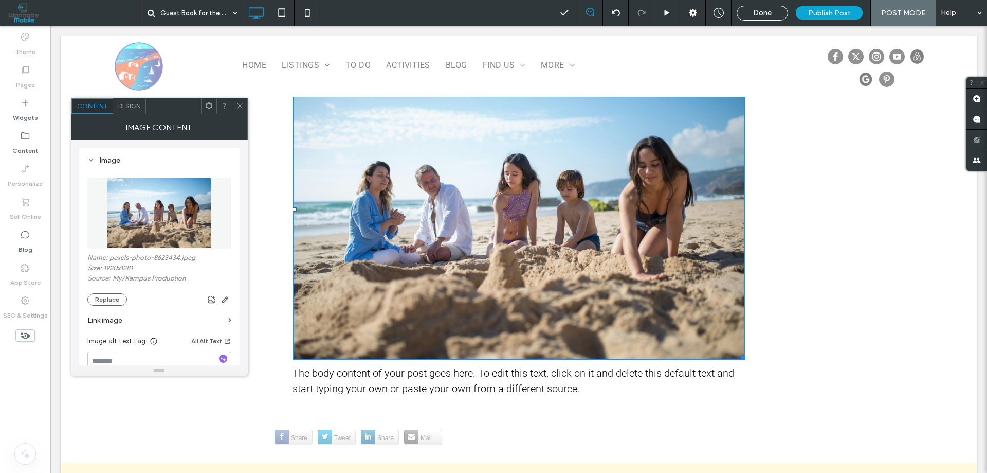
scroll to position [206, 0]
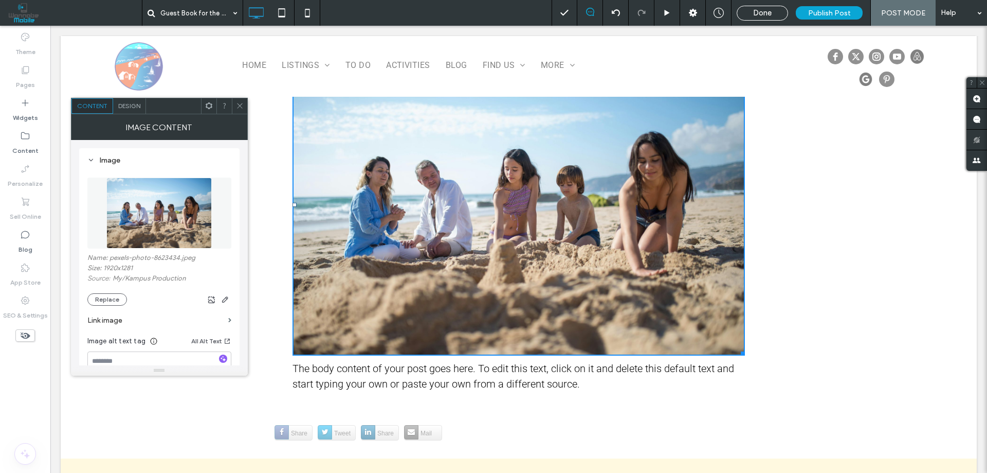
click at [240, 108] on icon at bounding box center [240, 106] width 8 height 8
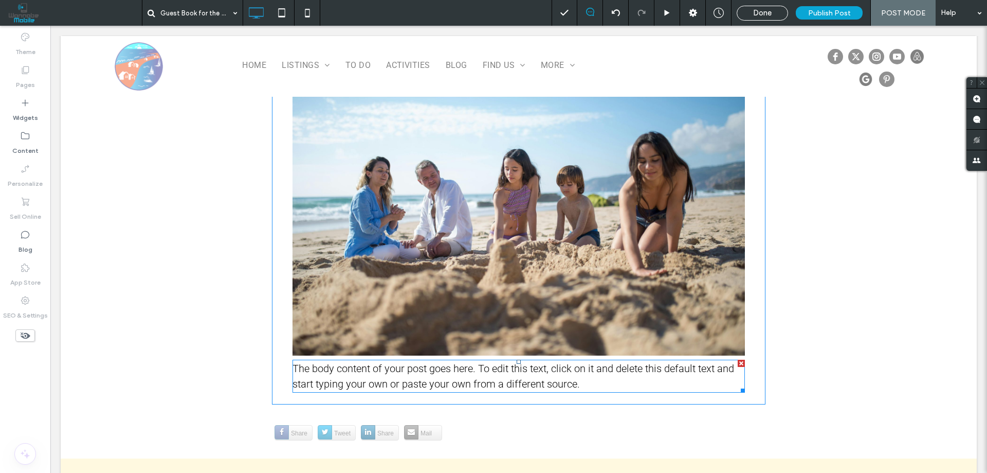
click at [352, 362] on span "The body content of your post goes here. To edit this text, click on it and del…" at bounding box center [514, 376] width 442 height 28
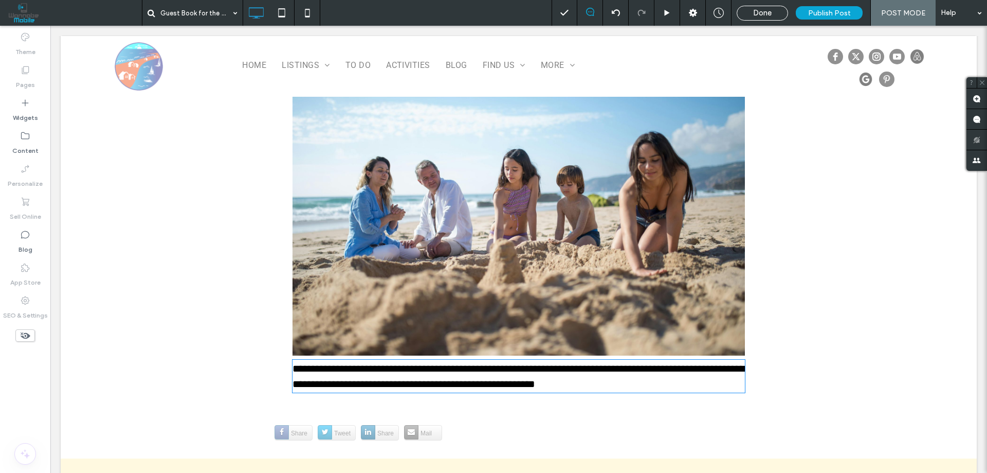
type input "******"
type input "**"
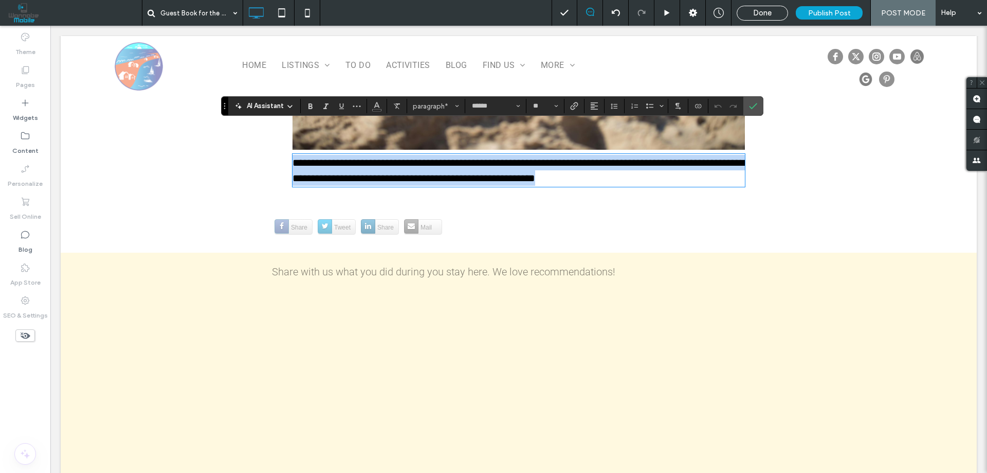
scroll to position [360, 0]
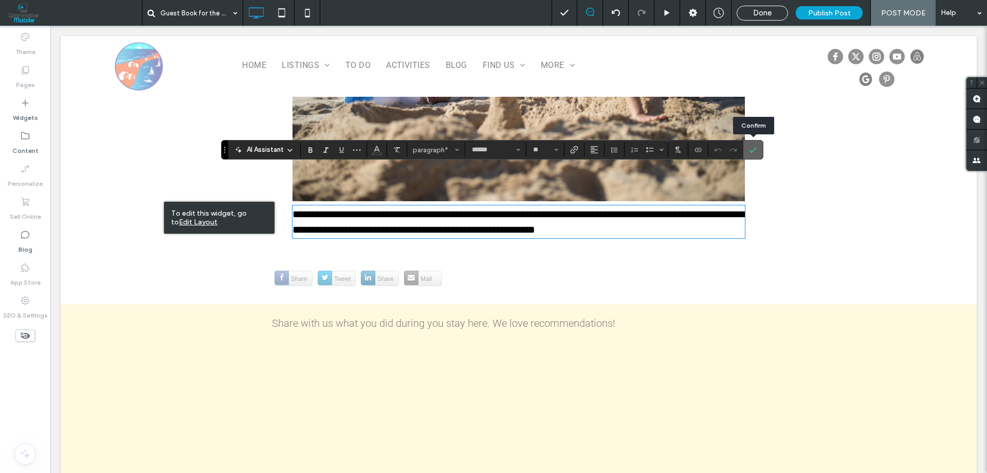
click at [758, 149] on label "Confirm" at bounding box center [753, 149] width 15 height 19
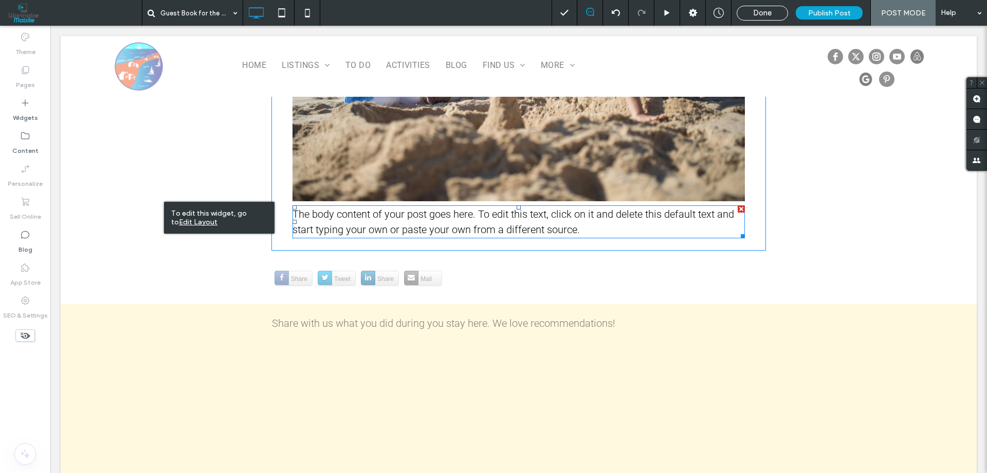
click at [493, 208] on span "The body content of your post goes here. To edit this text, click on it and del…" at bounding box center [514, 222] width 442 height 28
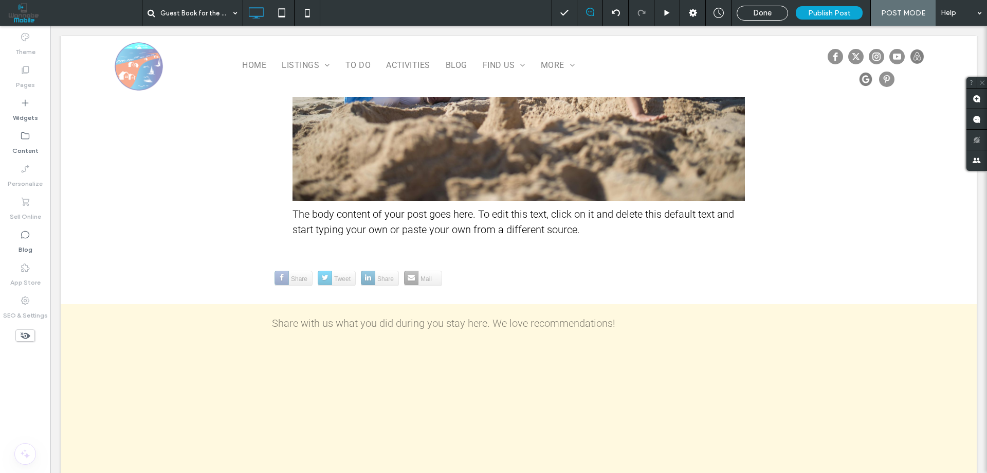
click at [161, 373] on div "Click To Paste Row + Add Section" at bounding box center [519, 444] width 917 height 204
